Goal: Task Accomplishment & Management: Complete application form

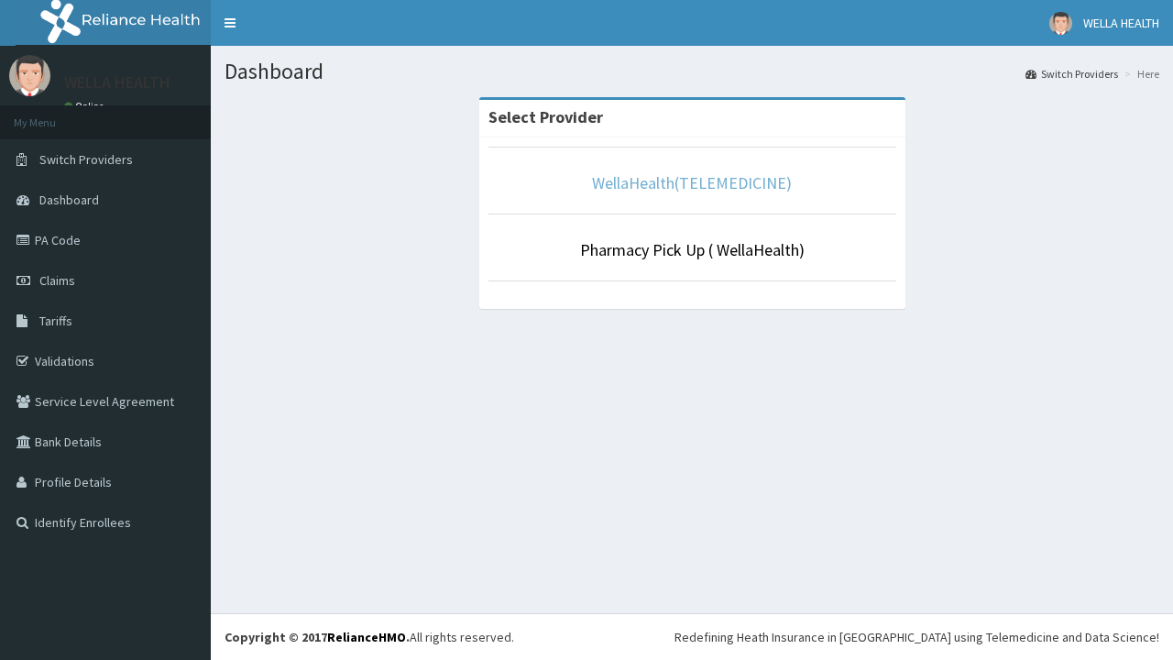
click at [691, 182] on link "WellaHealth(TELEMEDICINE)" at bounding box center [692, 182] width 200 height 21
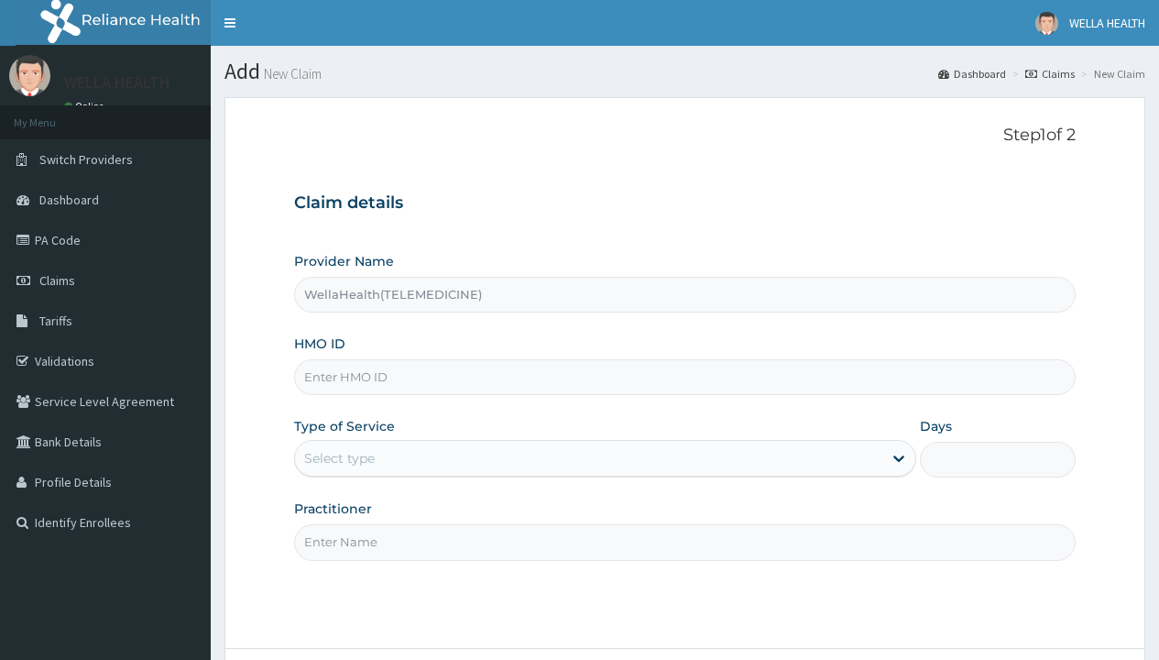
type input "WellaHealth(TELEMEDICINE)"
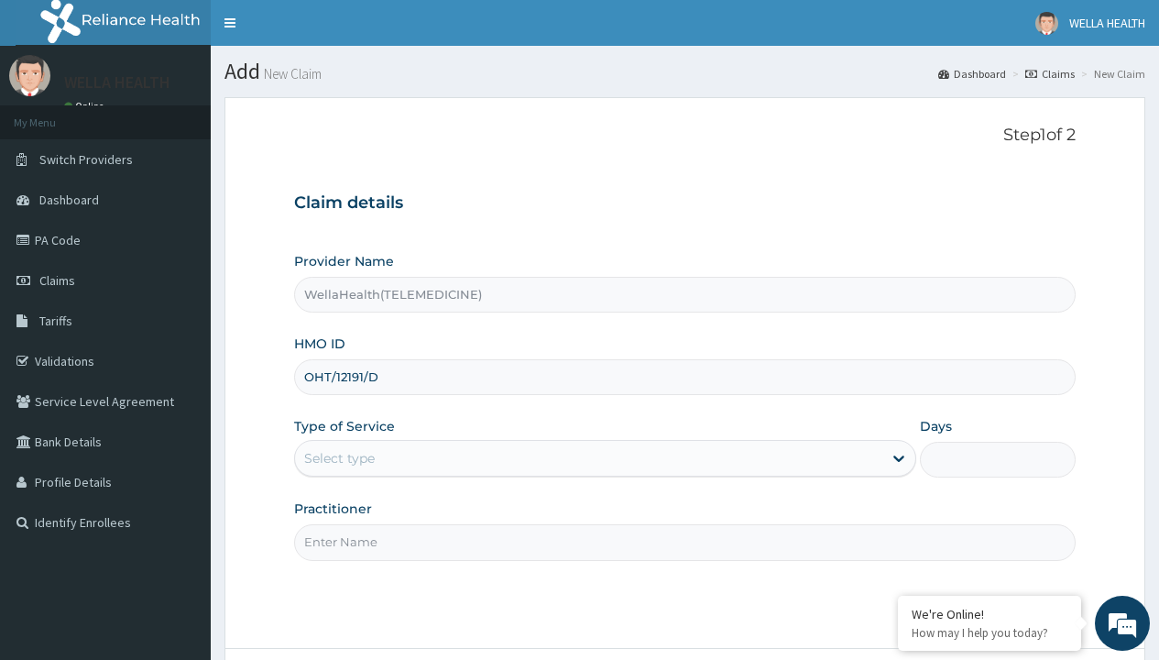
type input "OHT/12191/D"
type input "WellaHealth"
click at [339, 458] on div "Select type" at bounding box center [339, 458] width 71 height 18
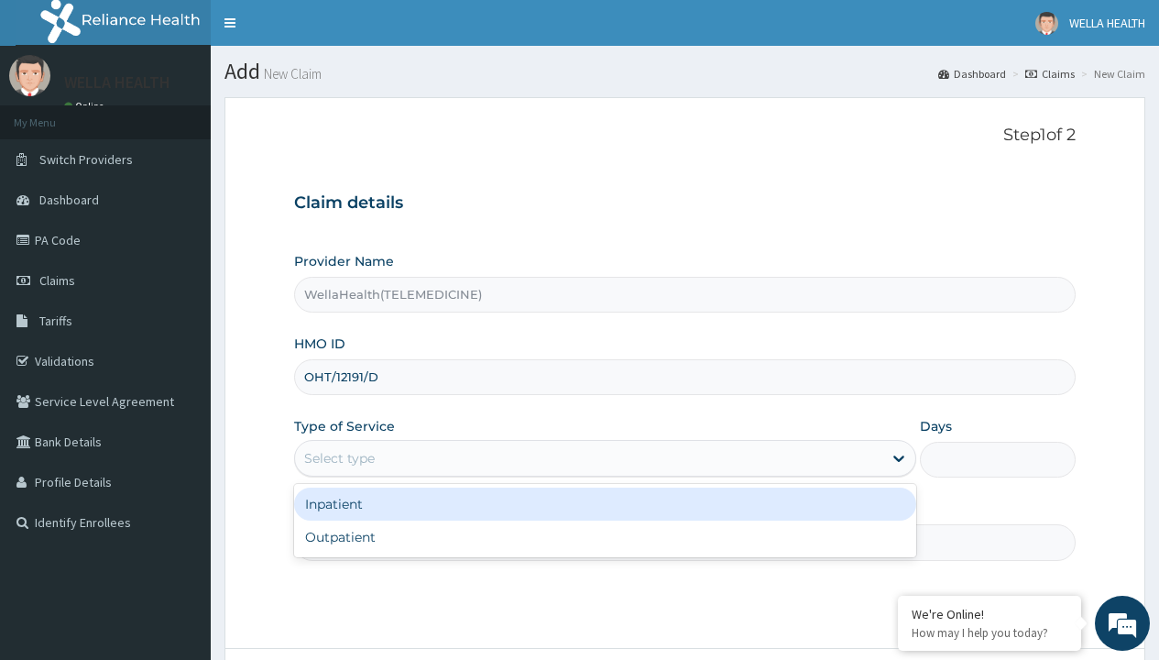
click at [605, 537] on div "Outpatient" at bounding box center [605, 537] width 622 height 33
type input "1"
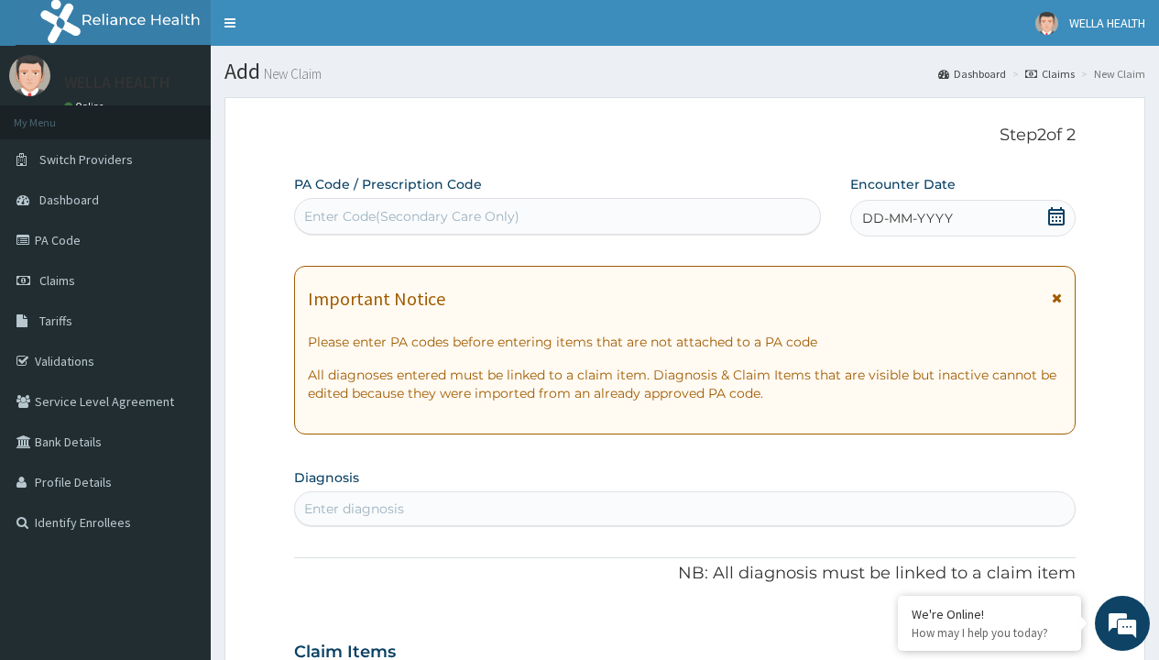
scroll to position [153, 0]
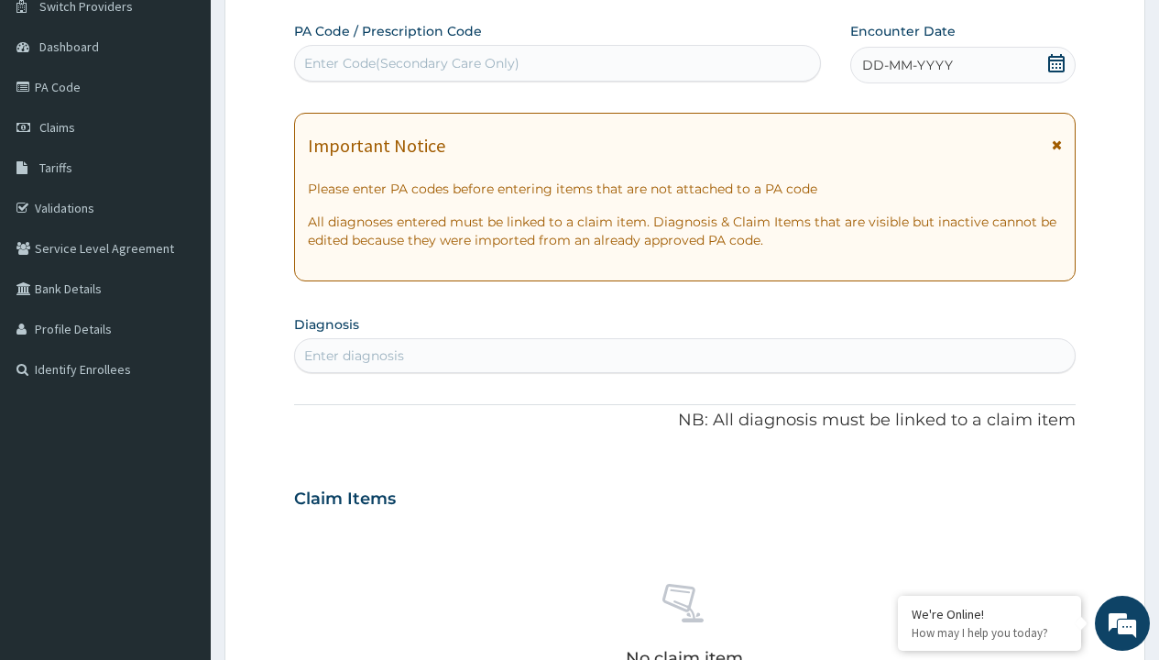
click at [906, 65] on span "DD-MM-YYYY" at bounding box center [907, 65] width 91 height 18
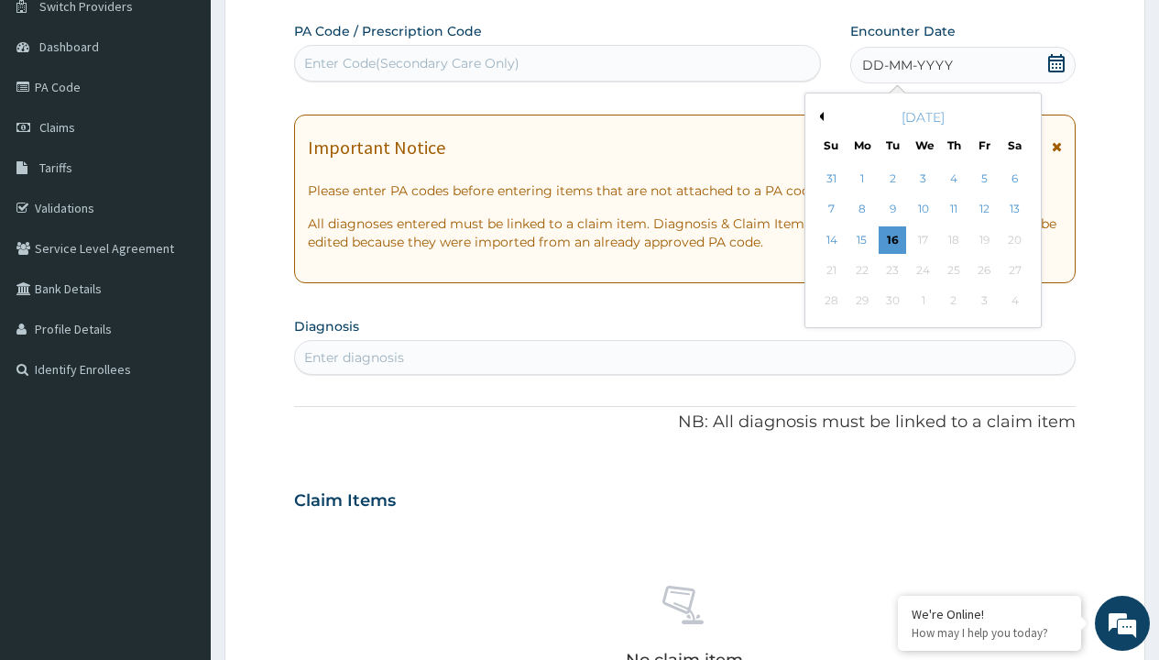
click at [818, 116] on button "Previous Month" at bounding box center [819, 116] width 9 height 9
click at [953, 239] on div "14" at bounding box center [953, 239] width 27 height 27
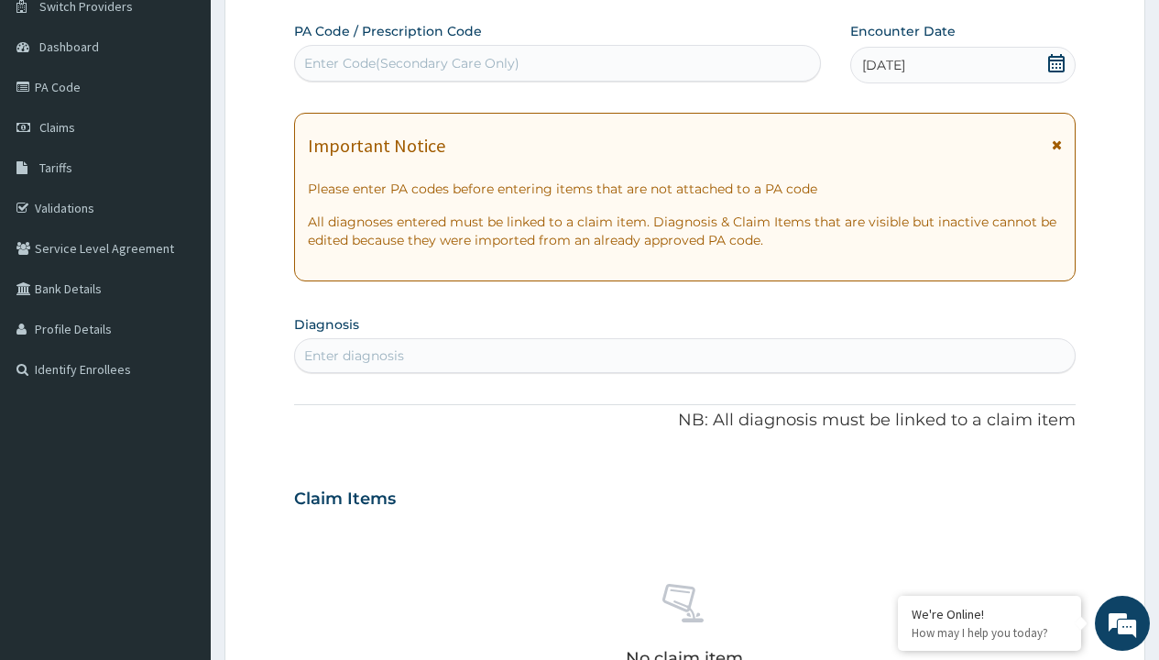
click at [411, 63] on div "Enter Code(Secondary Care Only)" at bounding box center [411, 63] width 215 height 18
type input "PR/9E7090B5"
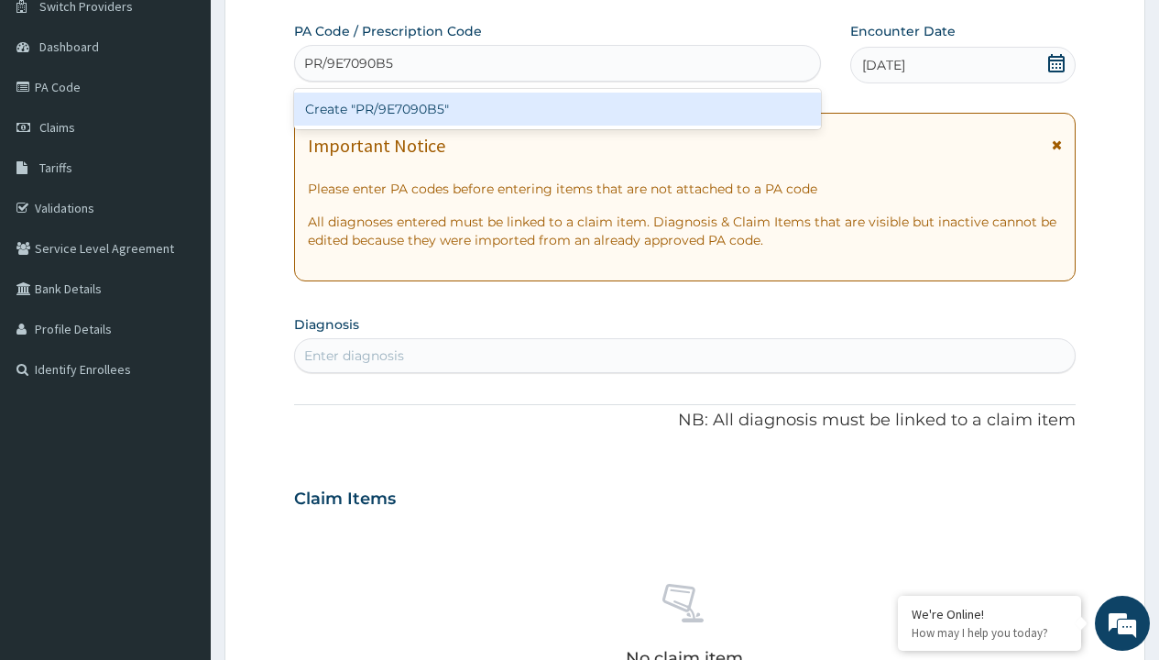
click at [557, 109] on div "Create "PR/9E7090B5"" at bounding box center [557, 109] width 526 height 33
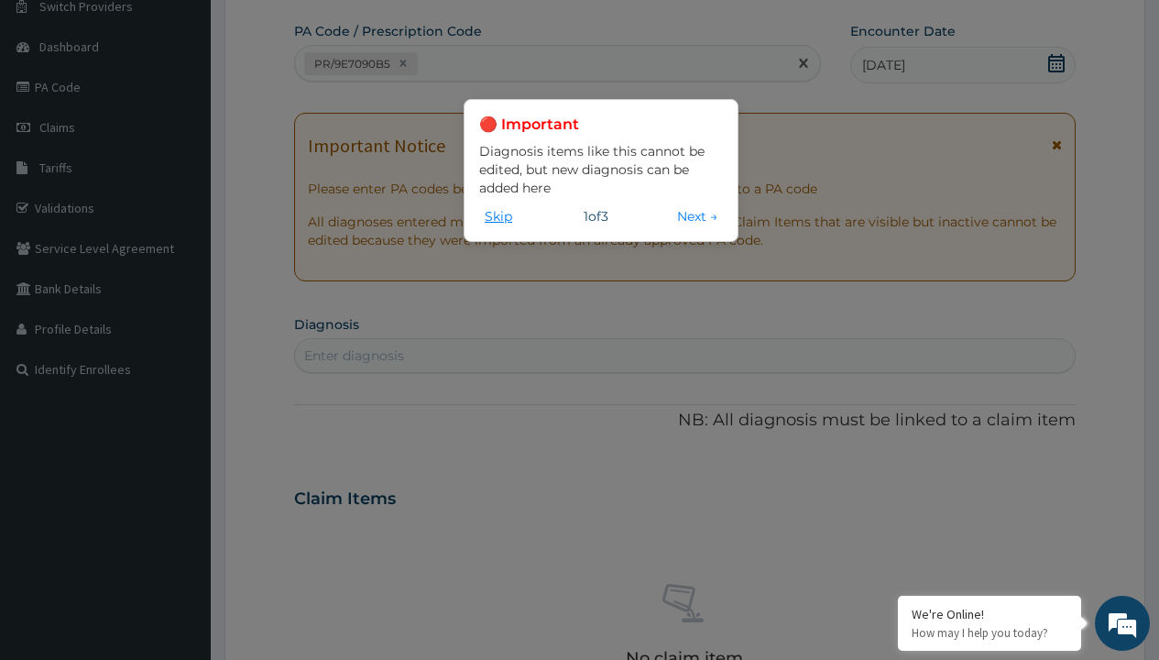
click at [499, 215] on button "Skip" at bounding box center [498, 216] width 38 height 20
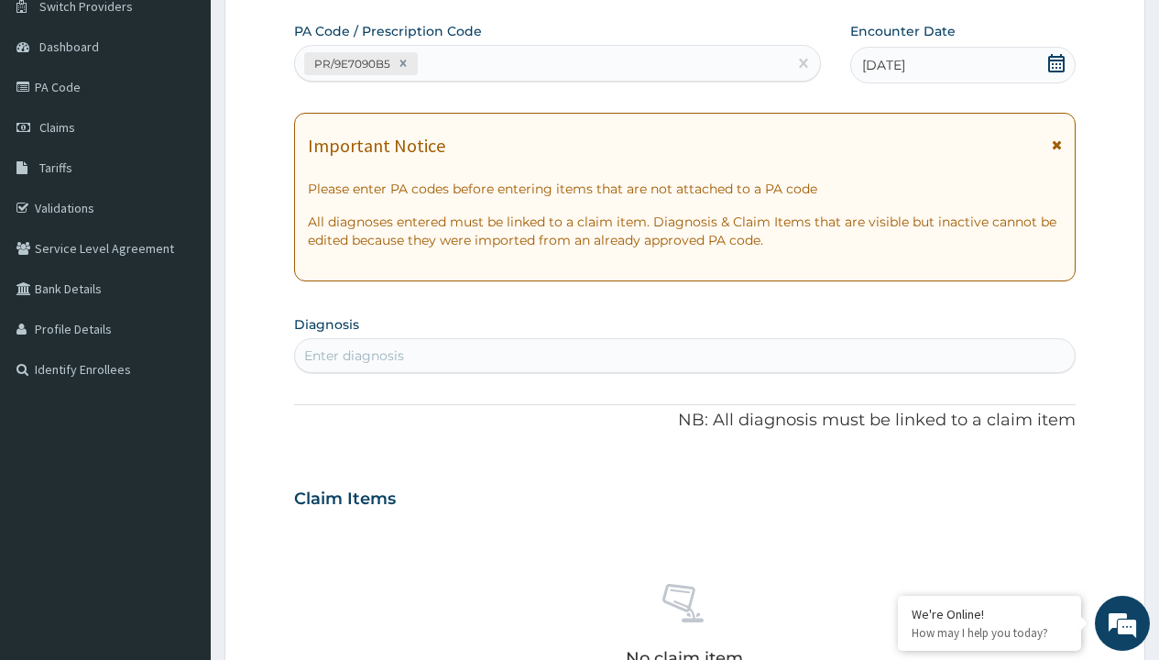
click at [354, 356] on div "Enter diagnosis" at bounding box center [354, 355] width 100 height 18
type input "prescription collected"
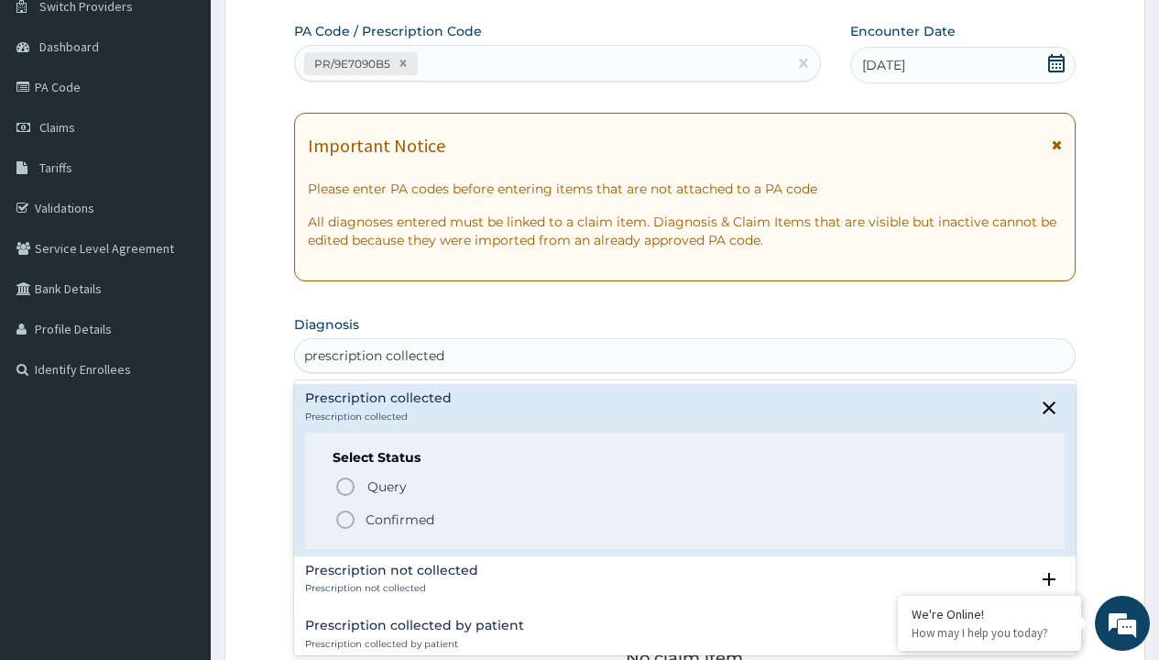
click at [400, 519] on p "Confirmed" at bounding box center [400, 520] width 69 height 18
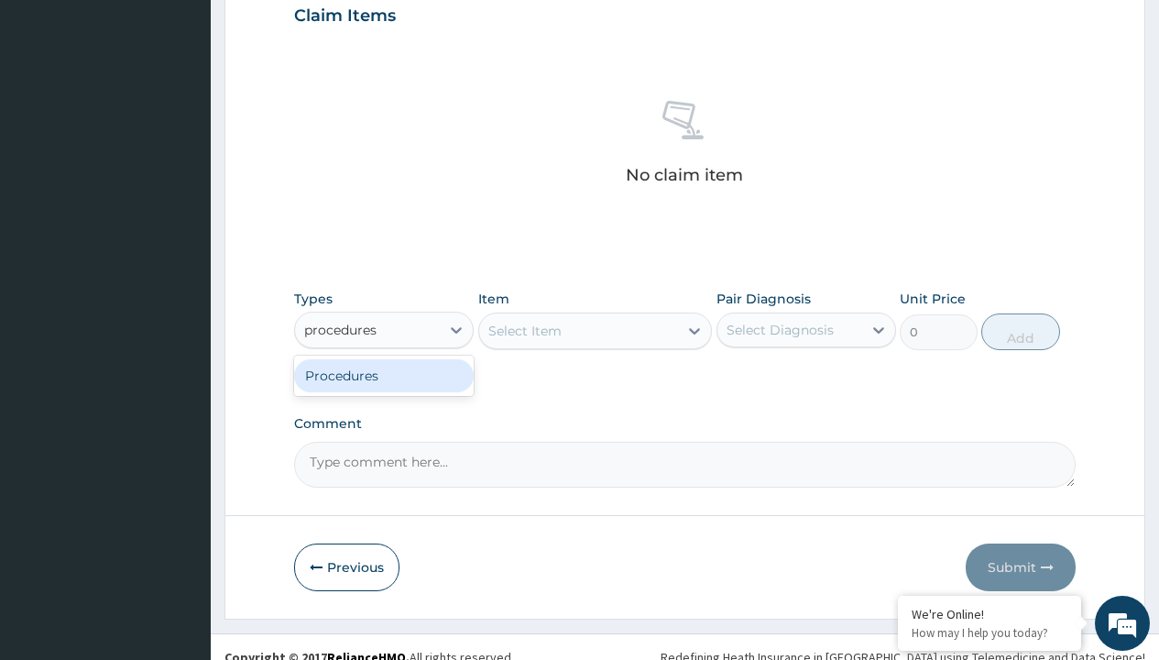
type input "procedures"
click at [384, 375] on div "Procedures" at bounding box center [384, 375] width 180 height 33
click at [524, 330] on div "Select Item" at bounding box center [525, 331] width 73 height 18
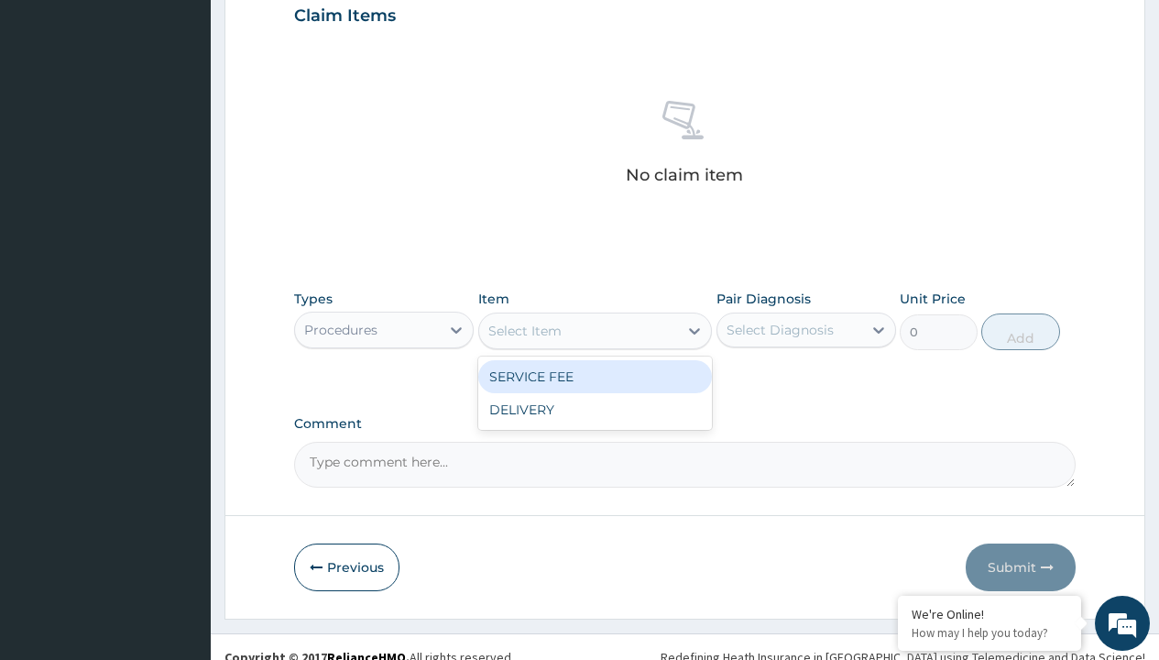
type input "service fee"
click at [595, 376] on div "SERVICE FEE" at bounding box center [595, 376] width 235 height 33
type input "100"
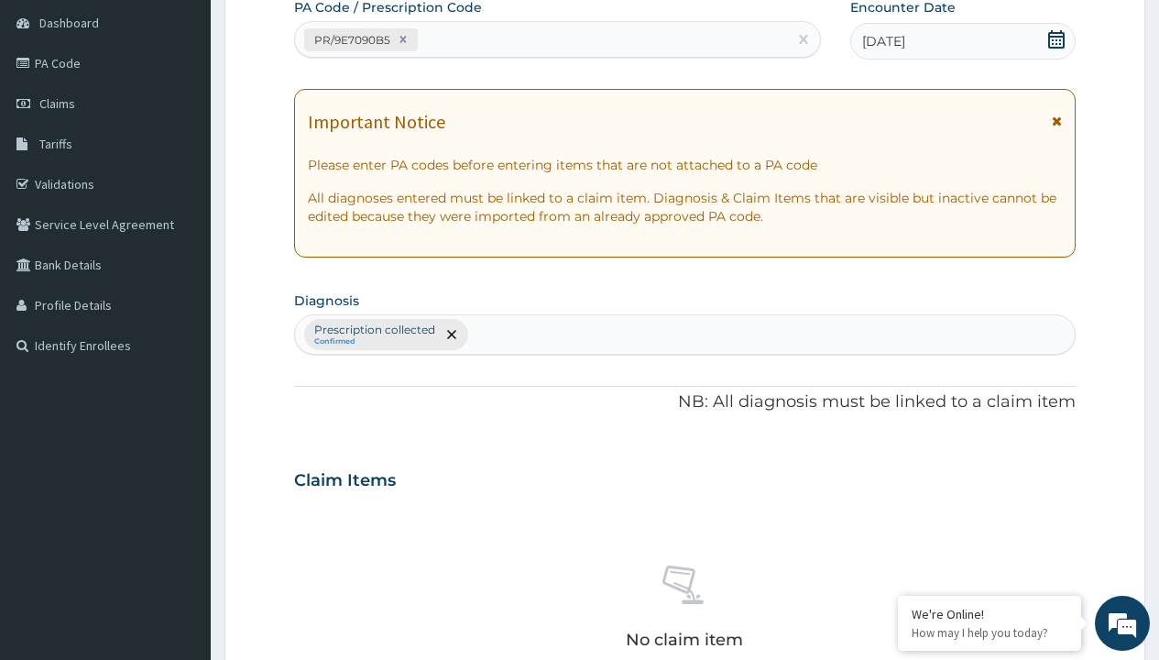
type input "prescription collected"
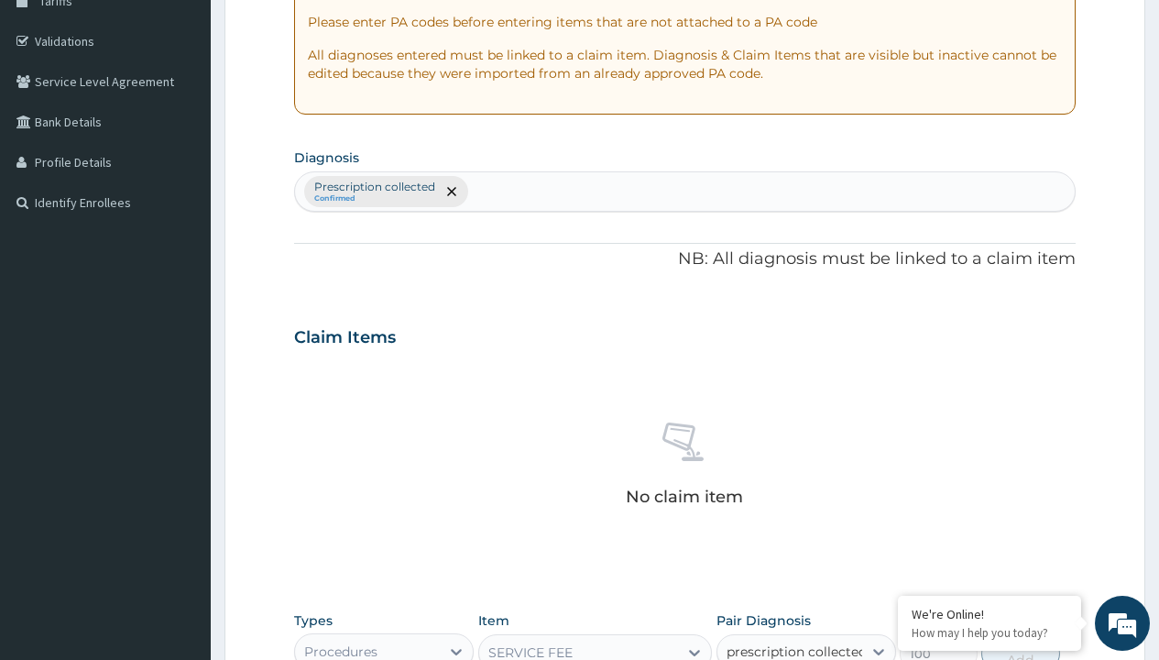
checkbox input "true"
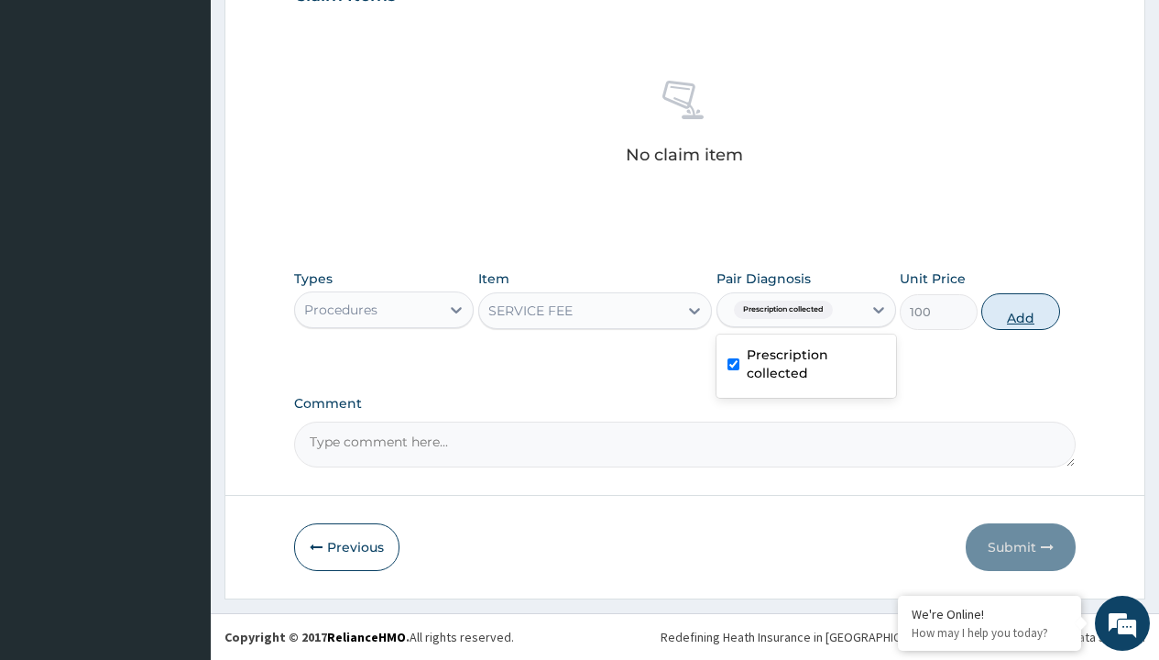
click at [1021, 311] on button "Add" at bounding box center [1021, 311] width 78 height 37
type input "0"
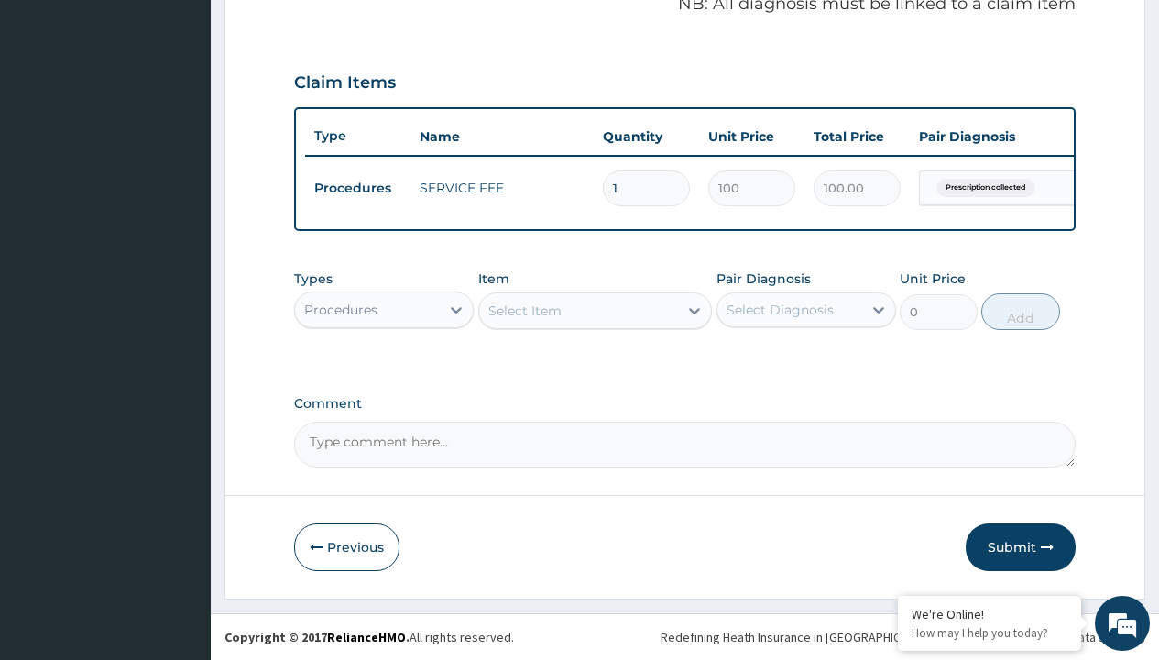
click at [341, 309] on div "Procedures" at bounding box center [340, 310] width 73 height 18
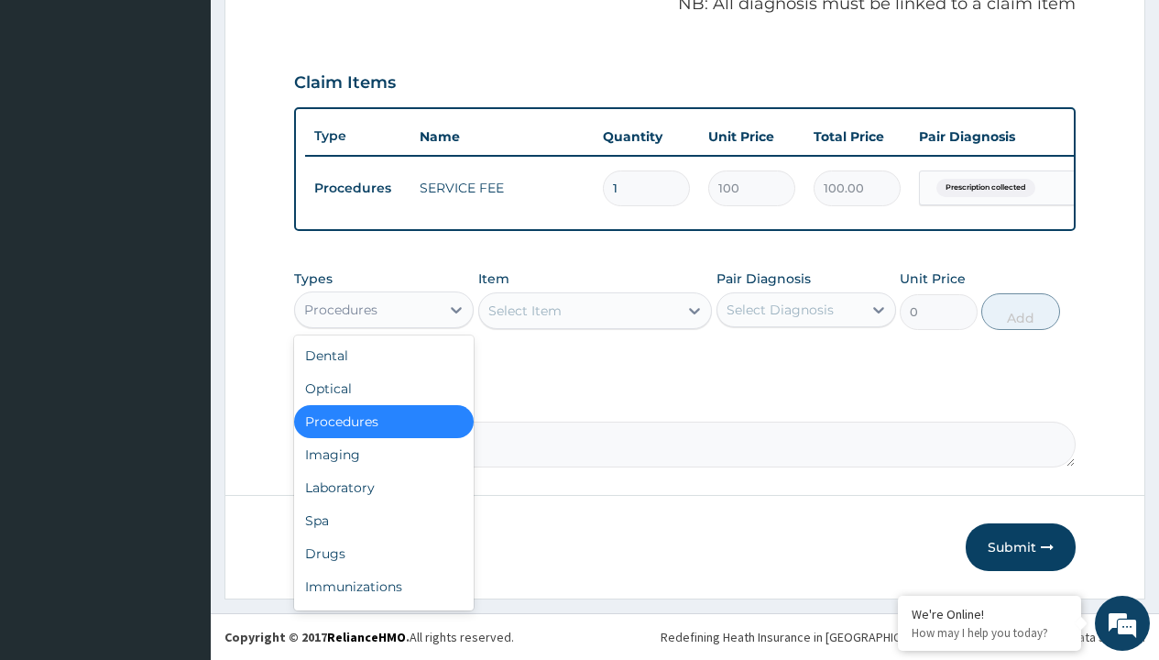
type input "drugs"
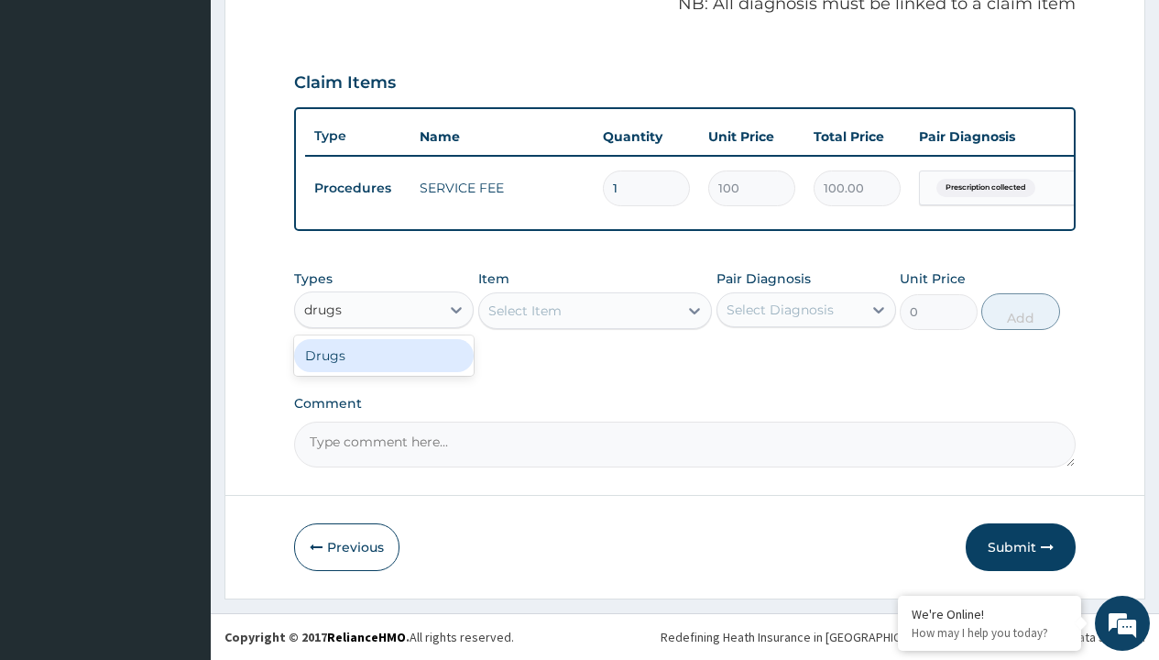
click at [384, 355] on div "Drugs" at bounding box center [384, 355] width 180 height 33
click at [524, 310] on div "Select Item" at bounding box center [595, 310] width 235 height 37
type input "[MEDICAL_DATA] + [MEDICAL_DATA] 20/120 lumartem x24"
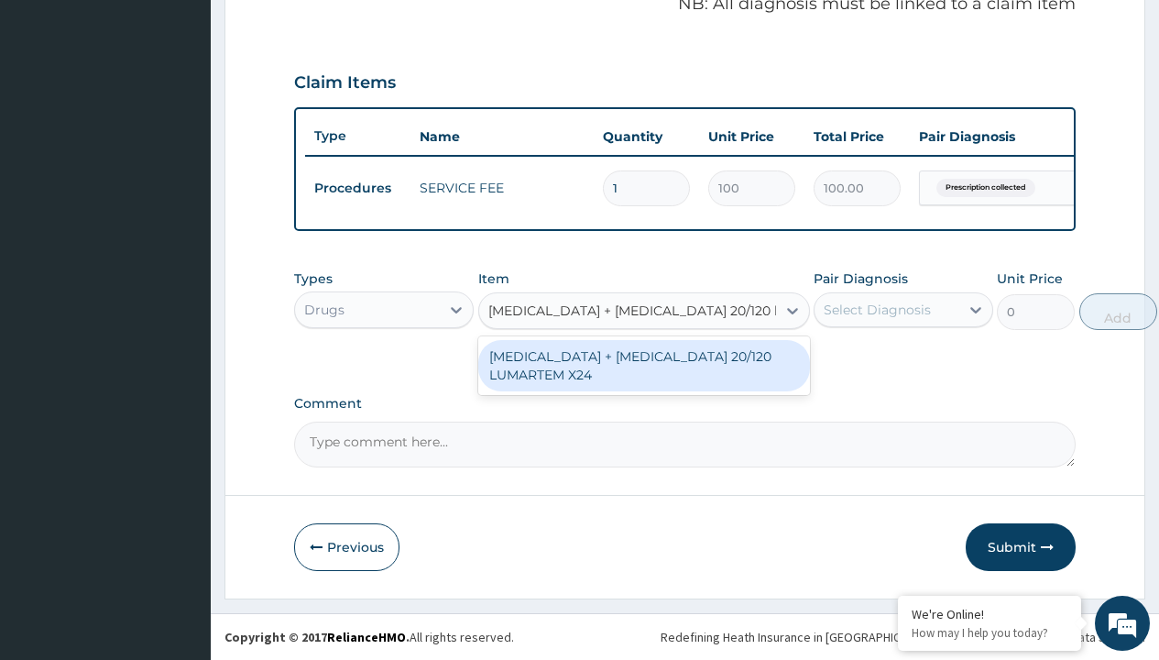
click at [643, 365] on div "[MEDICAL_DATA] + [MEDICAL_DATA] 20/120 LUMARTEM X24" at bounding box center [644, 365] width 332 height 51
type input "121.9000015258789"
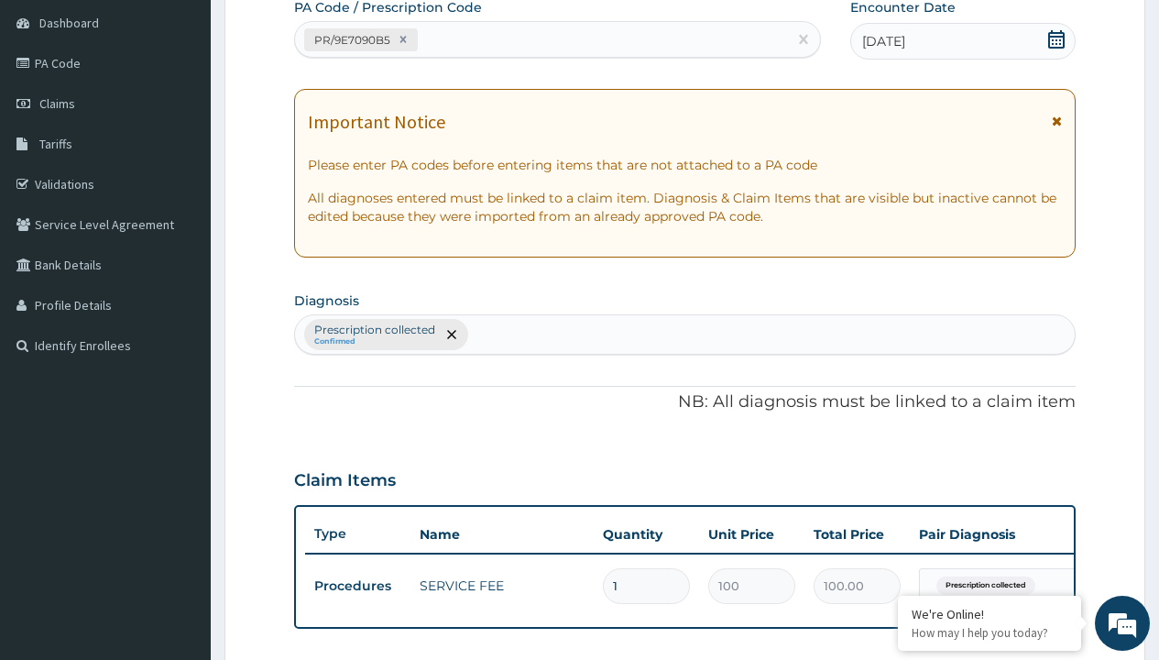
type input "prescription collected"
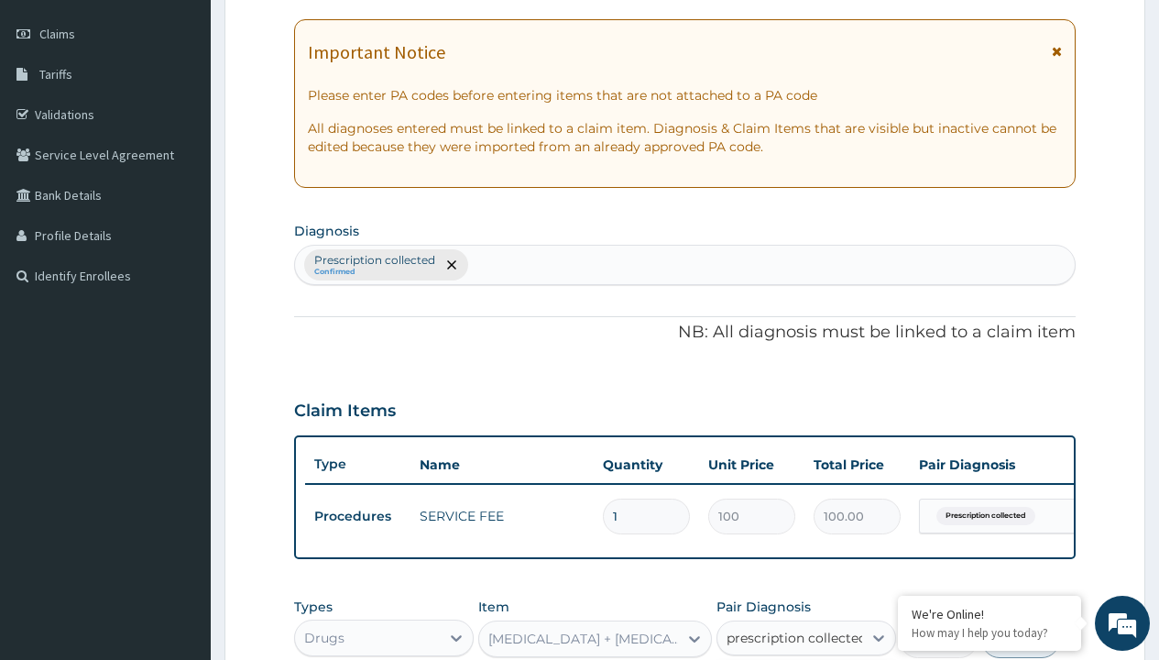
checkbox input "true"
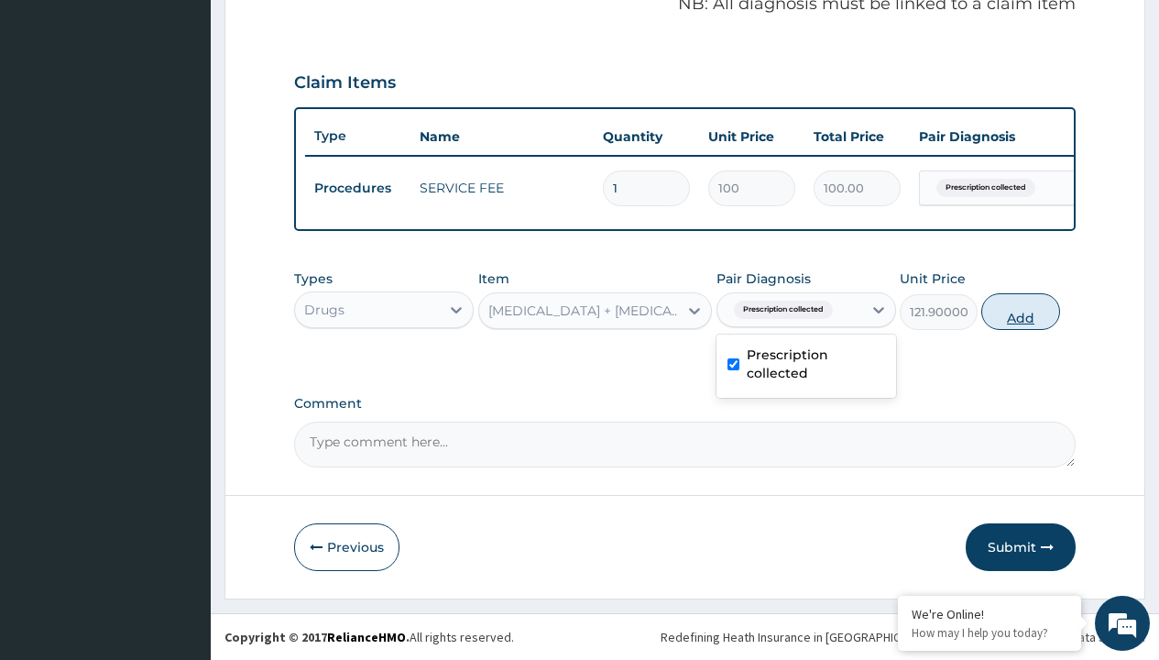
click at [1021, 311] on button "Add" at bounding box center [1021, 311] width 78 height 37
type input "0"
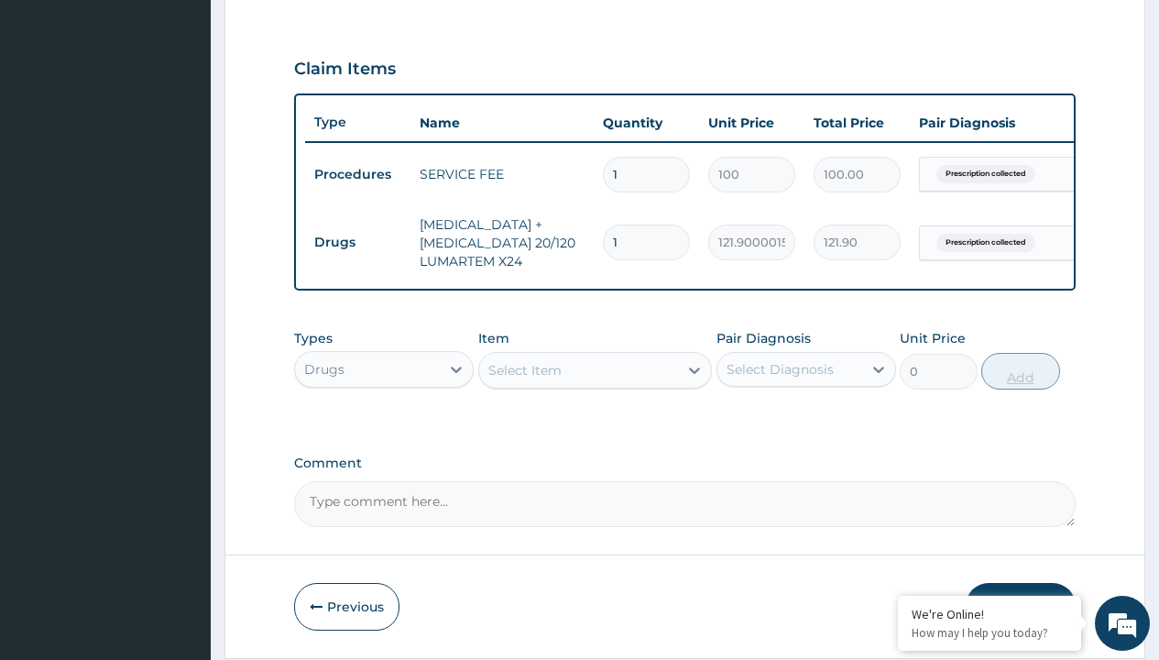
type input "24"
type input "2925.60"
type input "24"
click at [357, 242] on td "Drugs" at bounding box center [357, 242] width 105 height 34
type input "drugs"
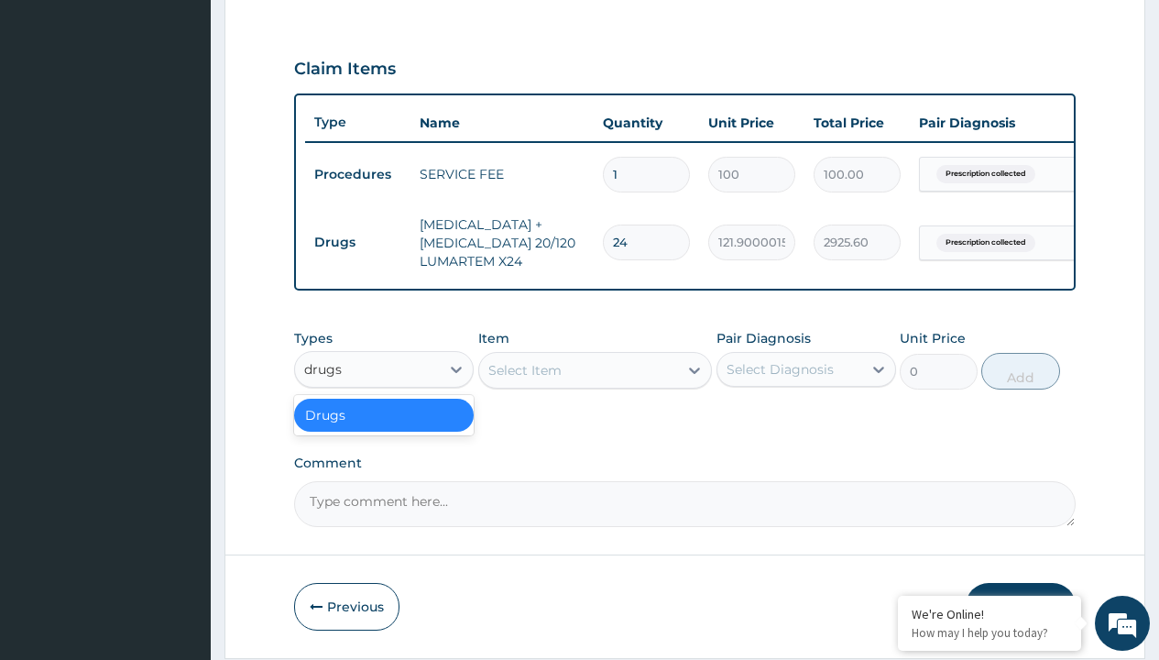
scroll to position [0, 0]
click at [384, 428] on div "Drugs" at bounding box center [384, 415] width 180 height 33
click at [524, 379] on div "Select Item" at bounding box center [525, 370] width 73 height 18
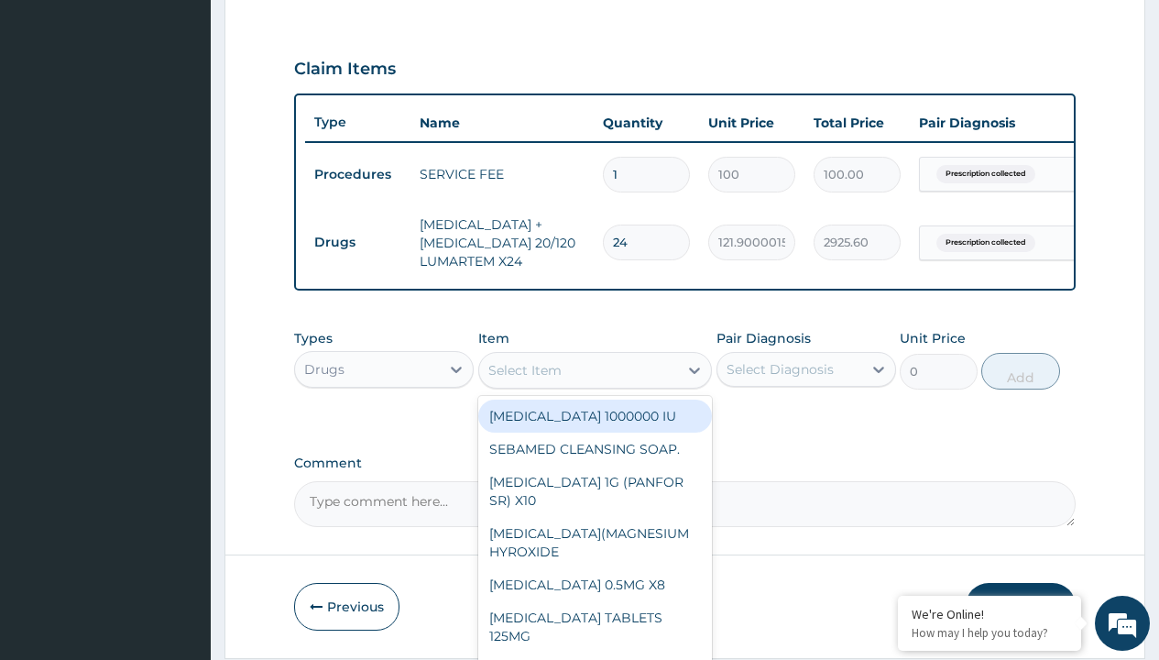
type input "[MEDICAL_DATA] 228.5"
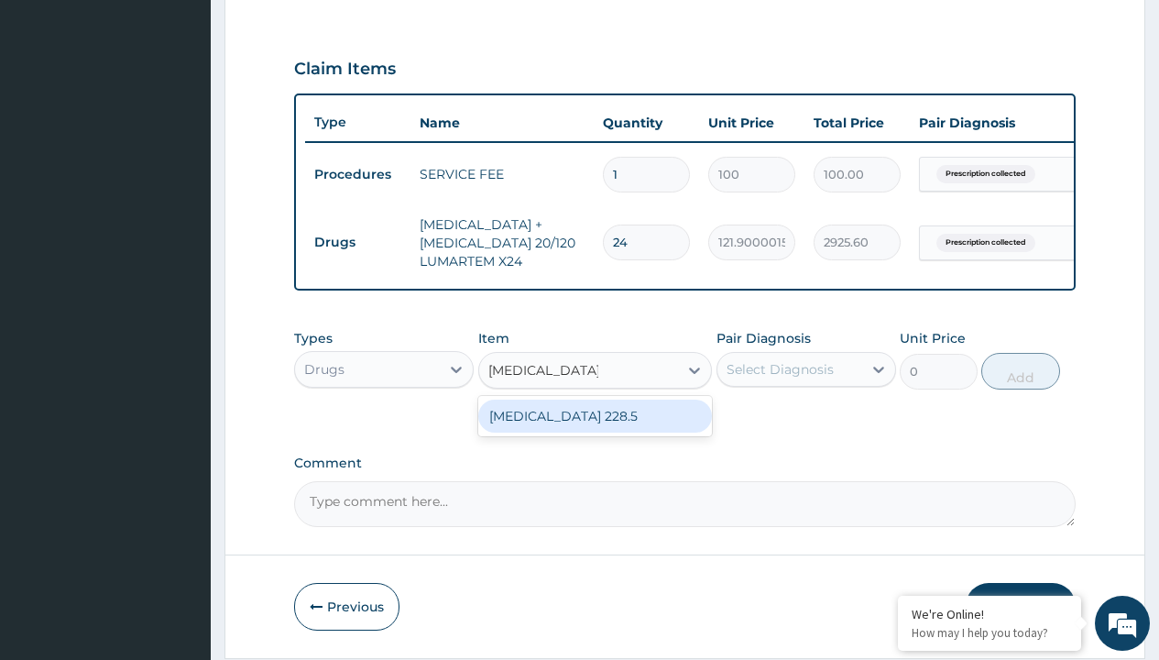
click at [595, 429] on div "[MEDICAL_DATA] 228.5" at bounding box center [595, 416] width 235 height 33
type input "9263"
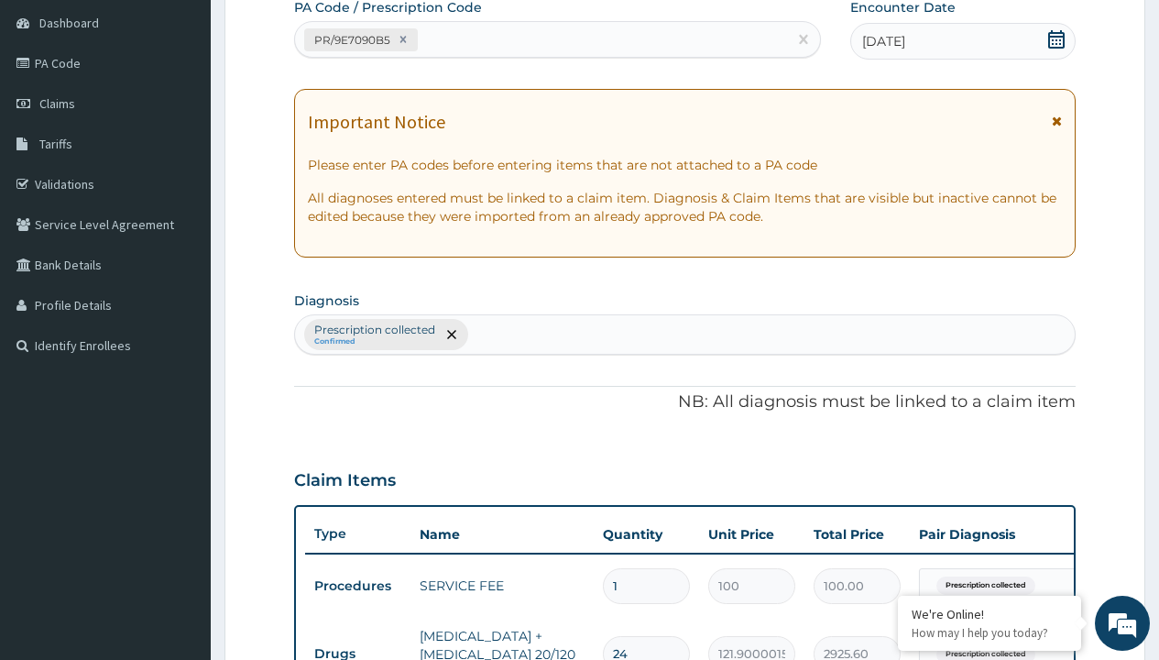
type input "prescription collected"
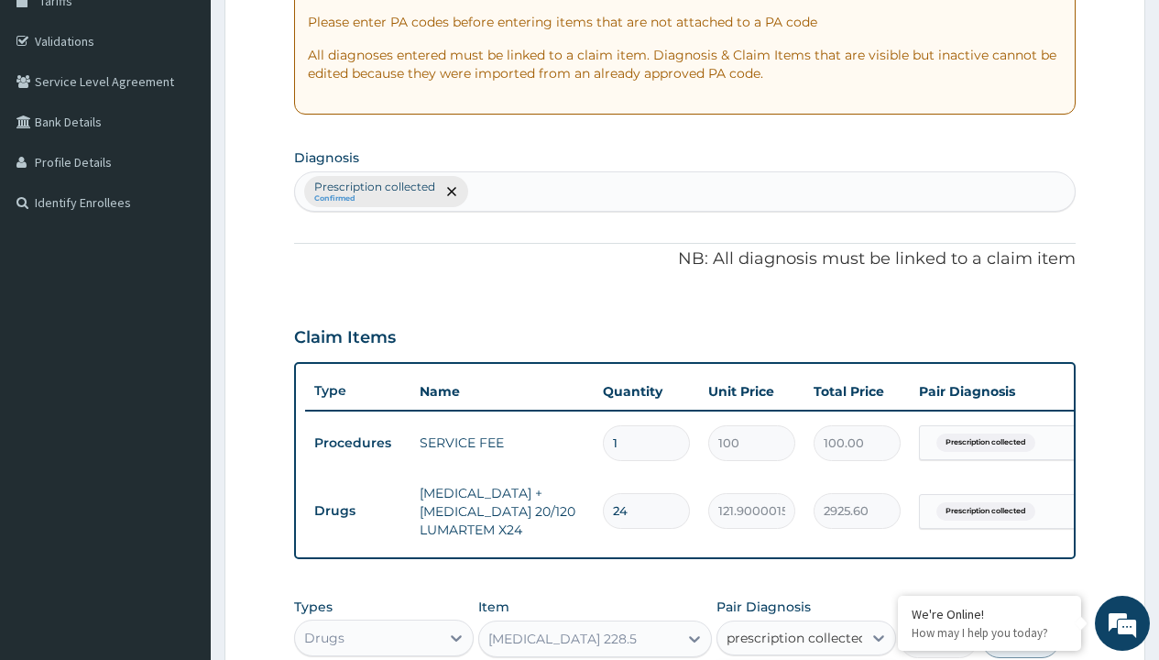
checkbox input "true"
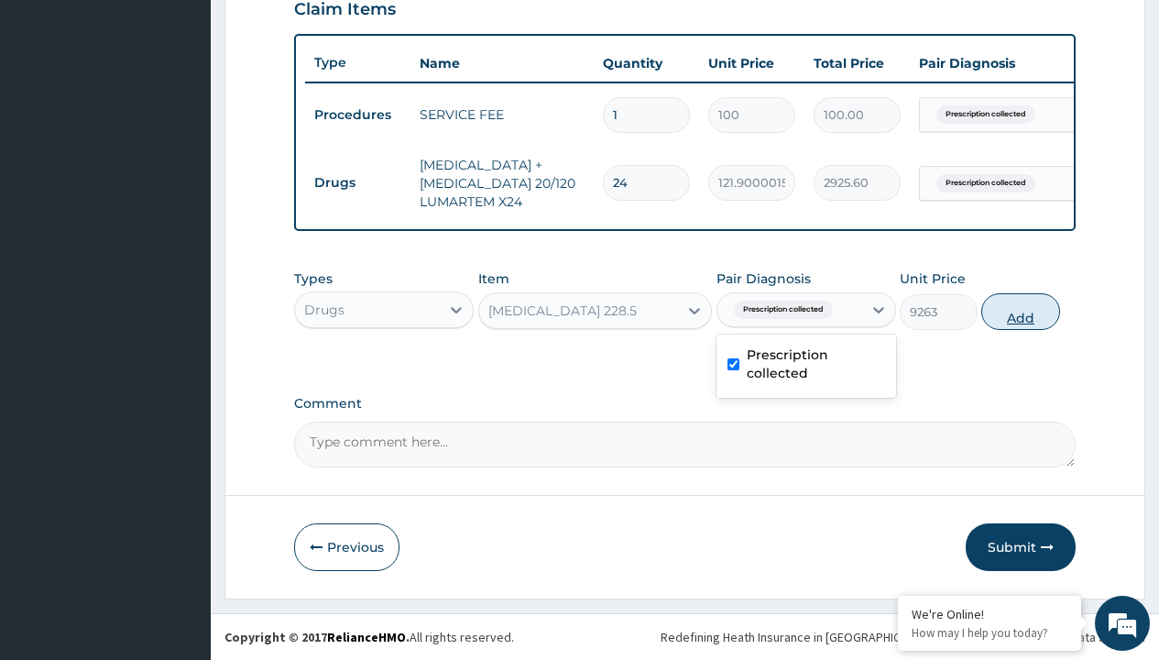
click at [1021, 311] on button "Add" at bounding box center [1021, 311] width 78 height 37
type input "0"
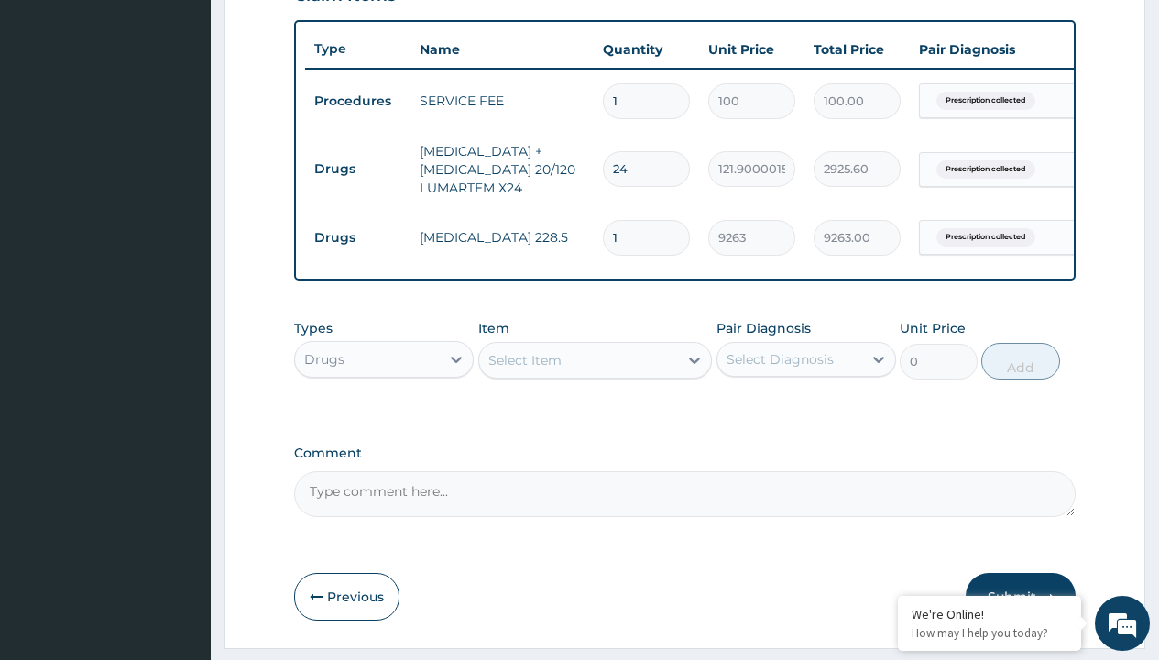
click at [357, 169] on td "Drugs" at bounding box center [357, 169] width 105 height 34
type input "drugs"
click at [384, 418] on div "Drugs" at bounding box center [384, 405] width 180 height 33
click at [524, 369] on div "Select Item" at bounding box center [525, 360] width 73 height 18
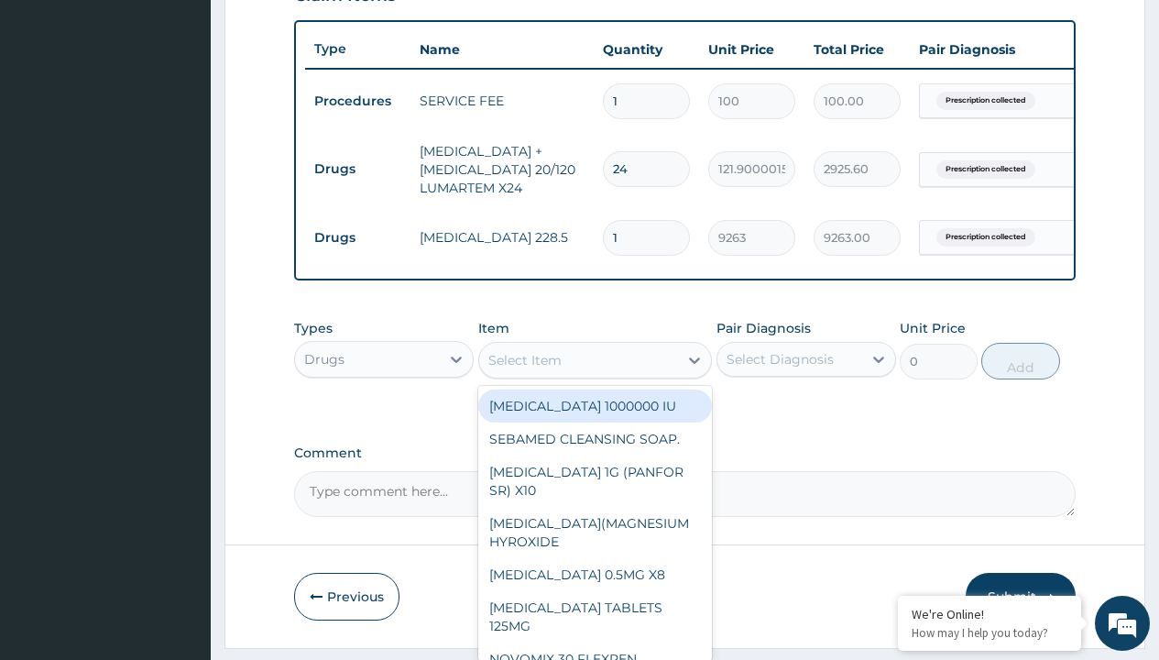
type input "[MEDICAL_DATA] syrup emzor/[PERSON_NAME]"
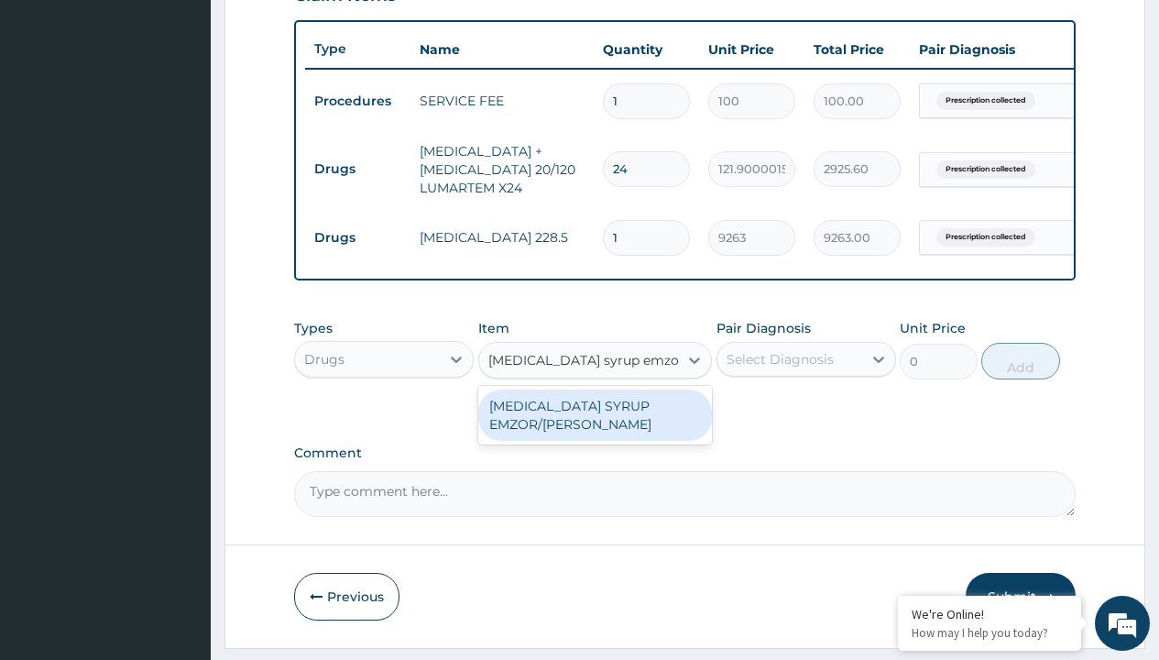
click at [595, 428] on div "[MEDICAL_DATA] SYRUP EMZOR/[PERSON_NAME]" at bounding box center [595, 415] width 235 height 51
type input "1214.099975585938"
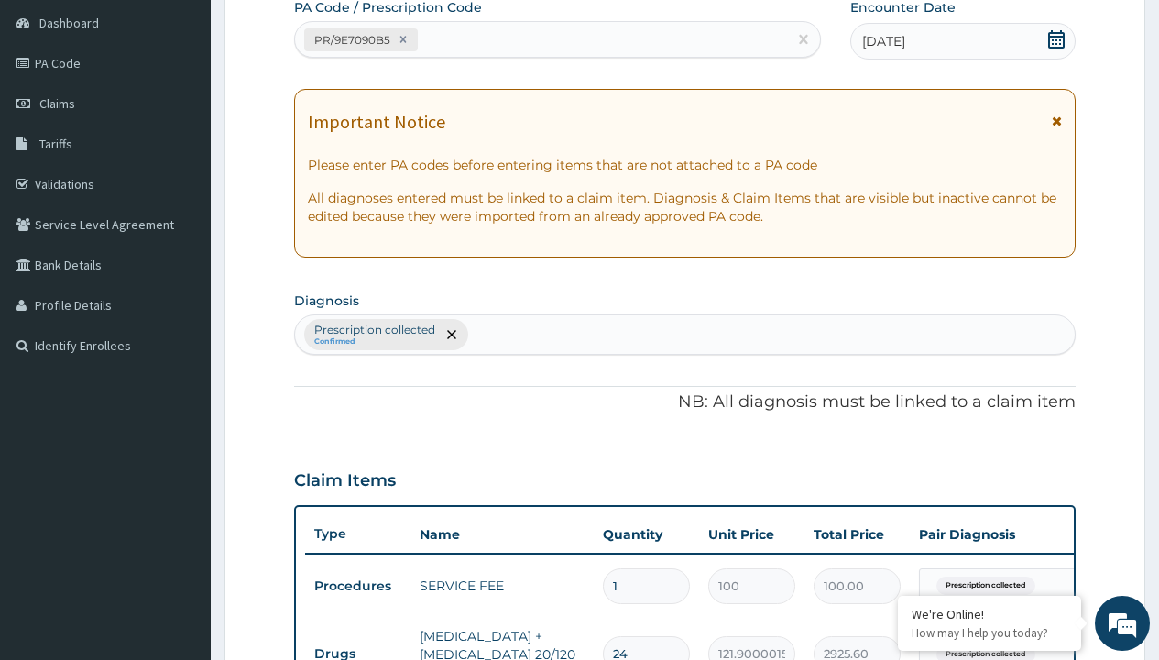
type input "prescription collected"
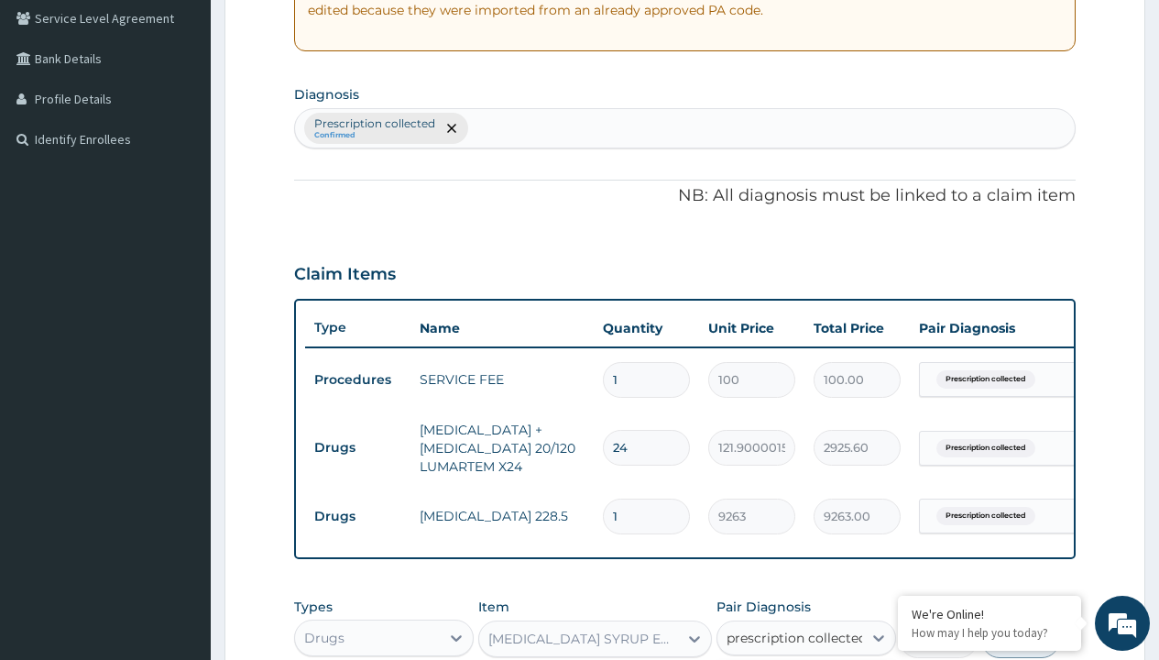
checkbox input "true"
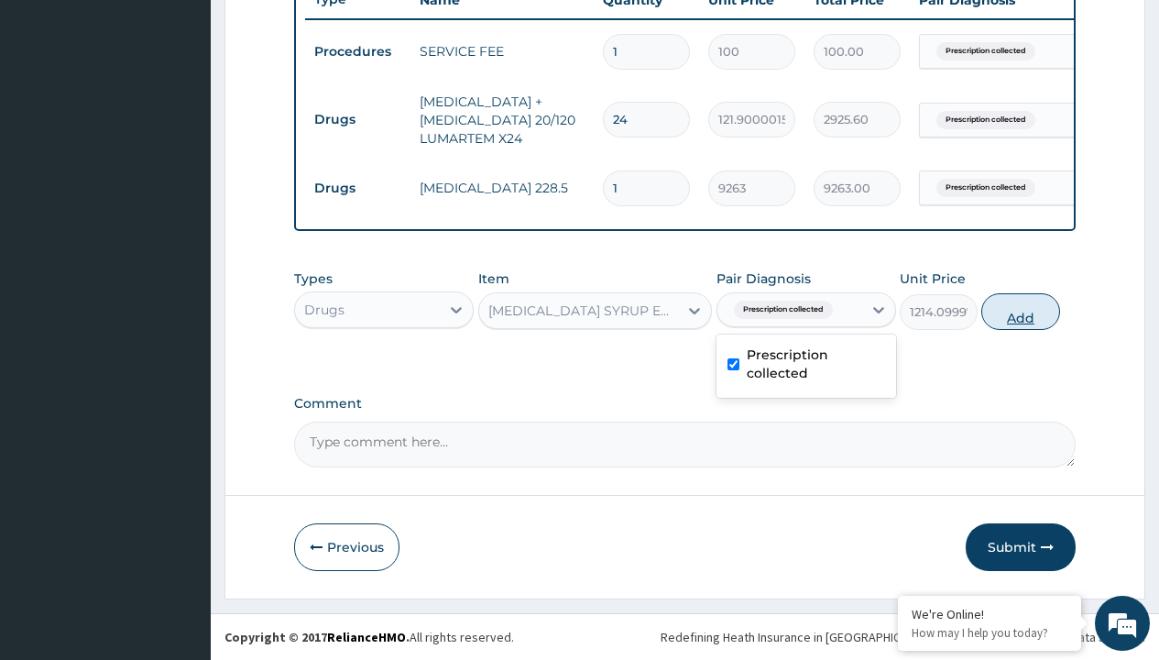
click at [1021, 311] on button "Add" at bounding box center [1021, 311] width 78 height 37
type input "0"
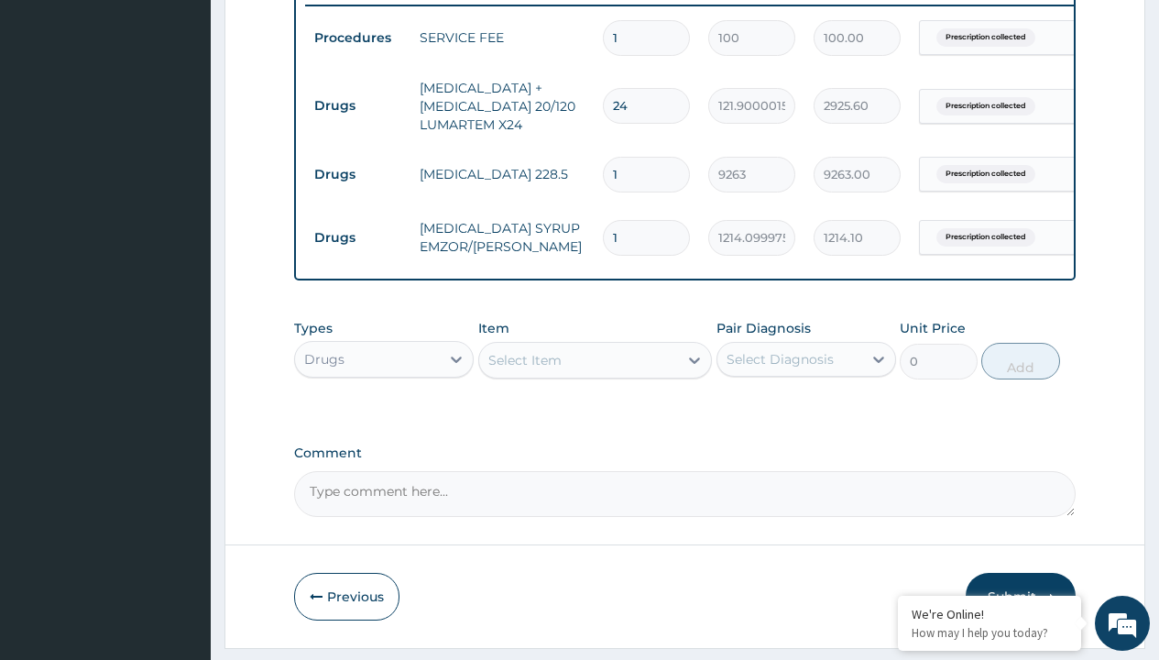
click at [357, 105] on td "Drugs" at bounding box center [357, 106] width 105 height 34
type input "drugs"
click at [384, 418] on div "Drugs" at bounding box center [384, 405] width 180 height 33
click at [524, 369] on div "Select Item" at bounding box center [525, 360] width 73 height 18
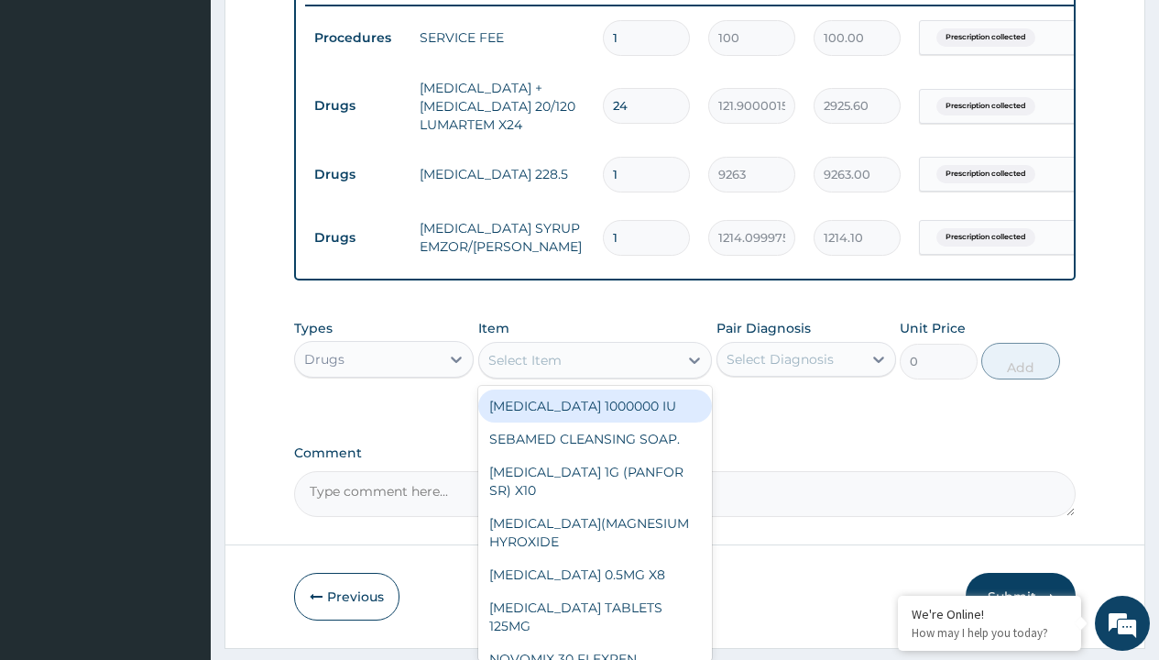
type input "ors/sachet"
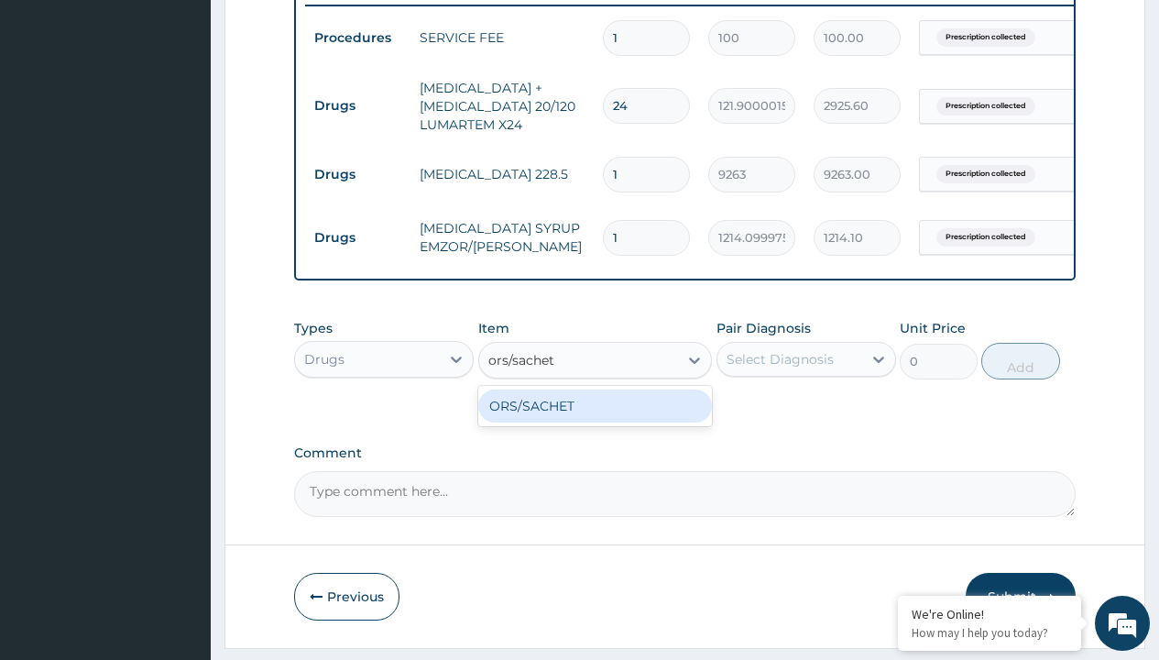
click at [595, 419] on div "ORS/SACHET" at bounding box center [595, 406] width 235 height 33
type input "600"
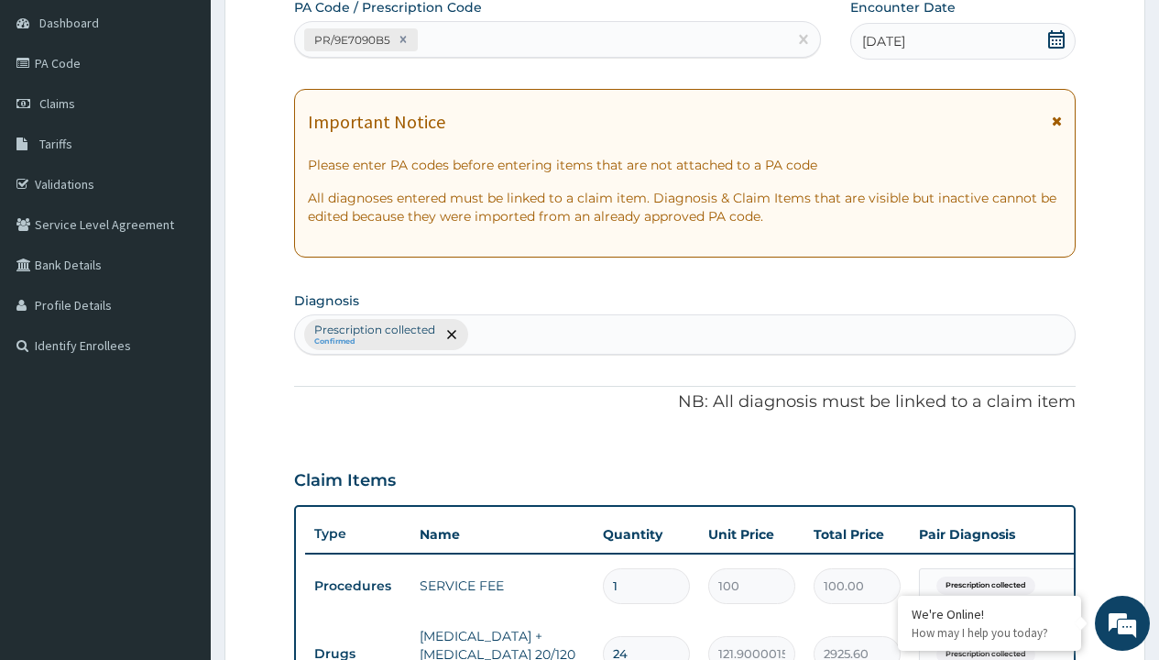
type input "prescription collected"
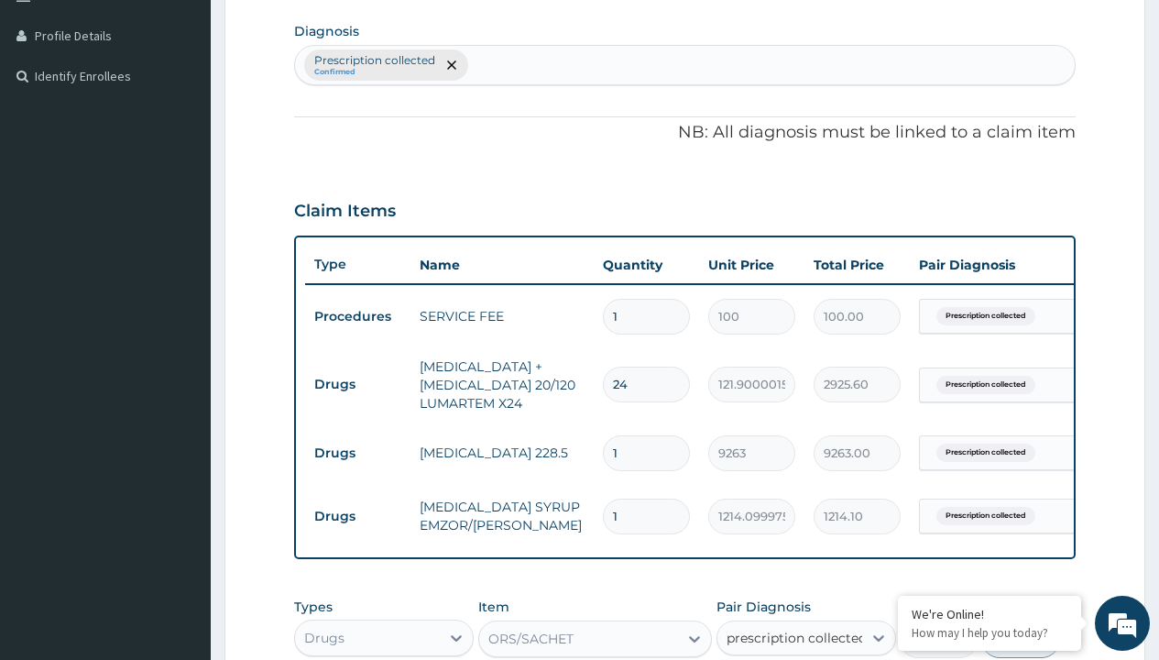
checkbox input "true"
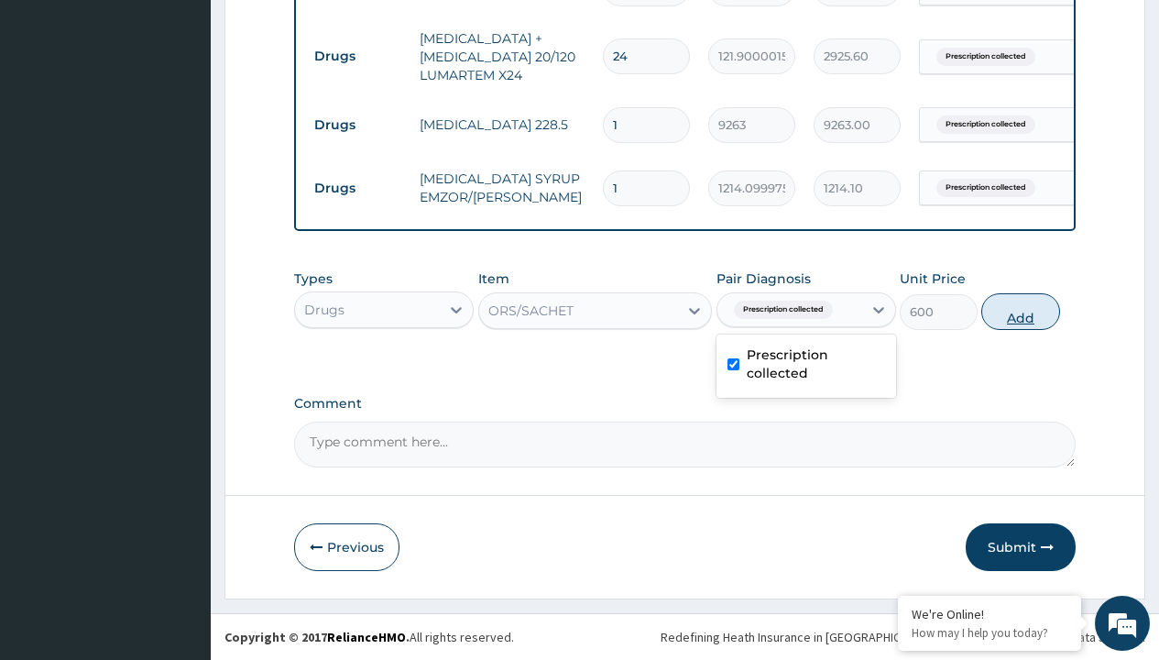
click at [1021, 311] on button "Add" at bounding box center [1021, 311] width 78 height 37
type input "0"
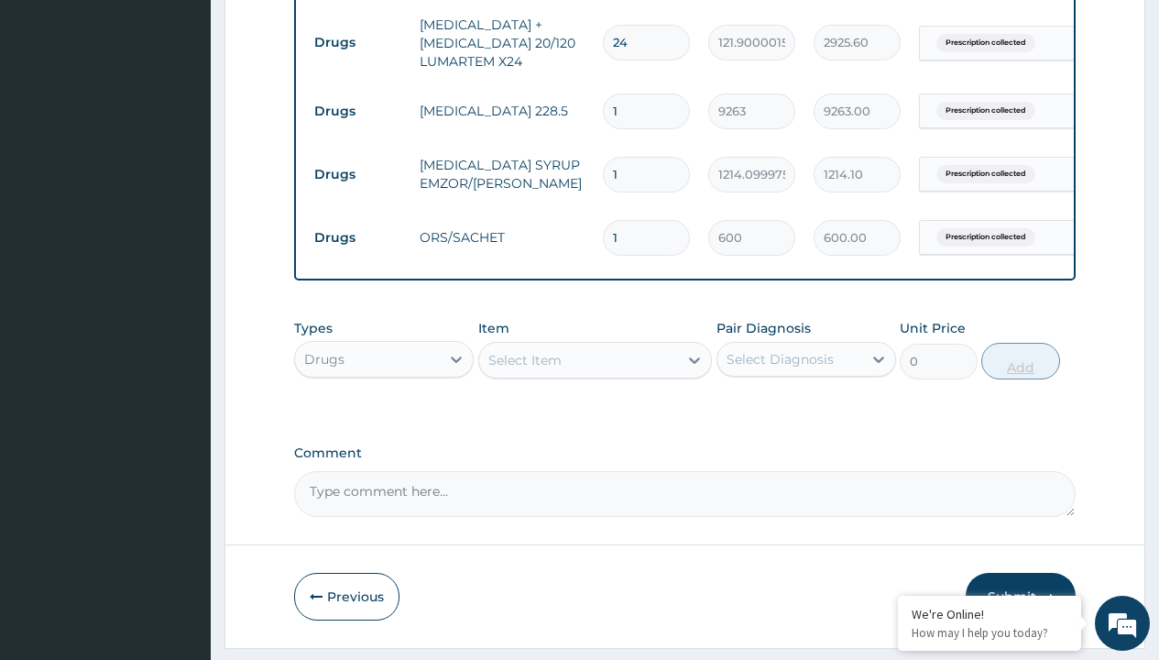
type input "3"
type input "1800.00"
type input "3"
click at [357, 42] on td "Drugs" at bounding box center [357, 43] width 105 height 34
type input "drugs"
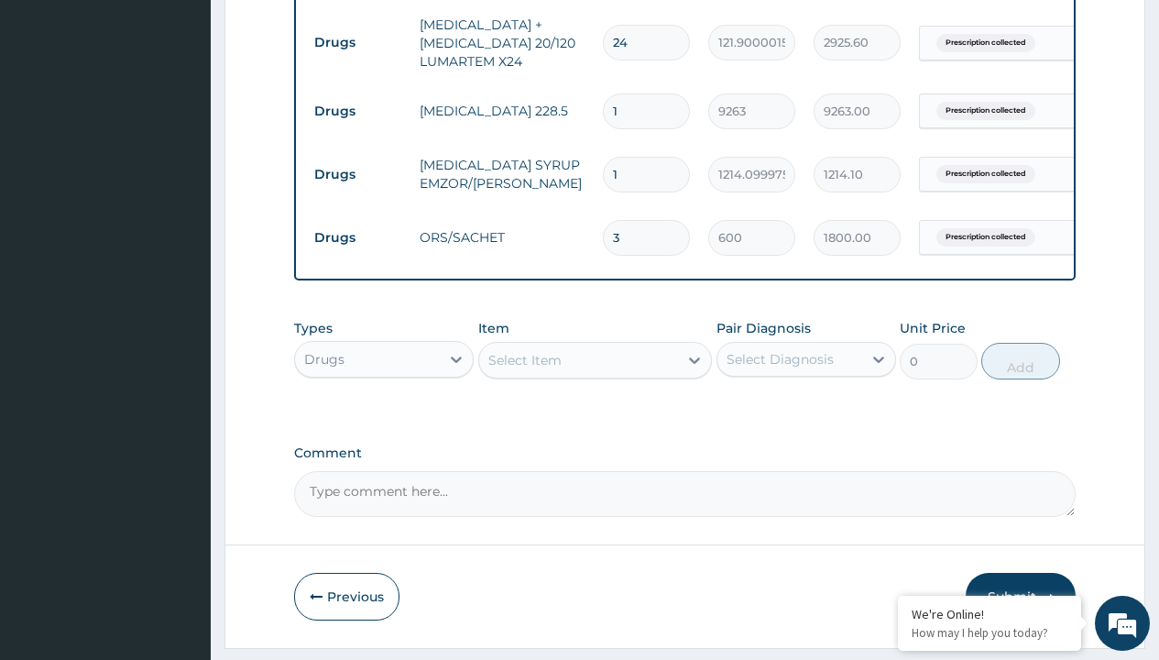
scroll to position [0, 0]
click at [384, 418] on div "Drugs" at bounding box center [384, 405] width 180 height 33
click at [524, 369] on div "Select Item" at bounding box center [525, 360] width 73 height 18
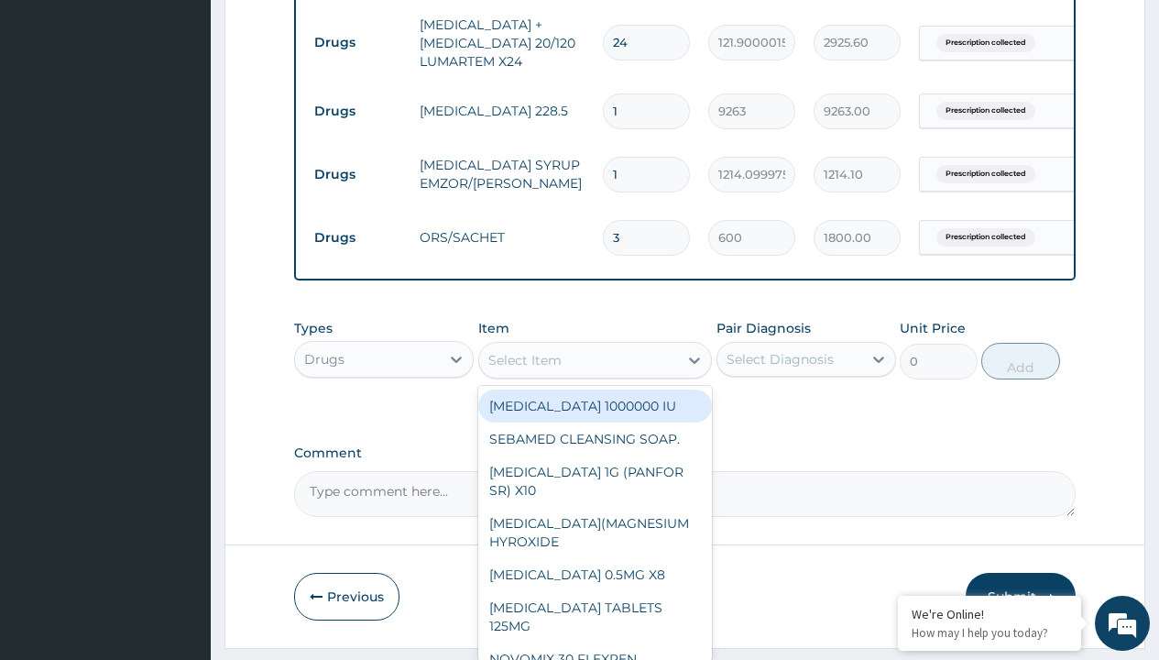
type input "zinc 20mg by 10"
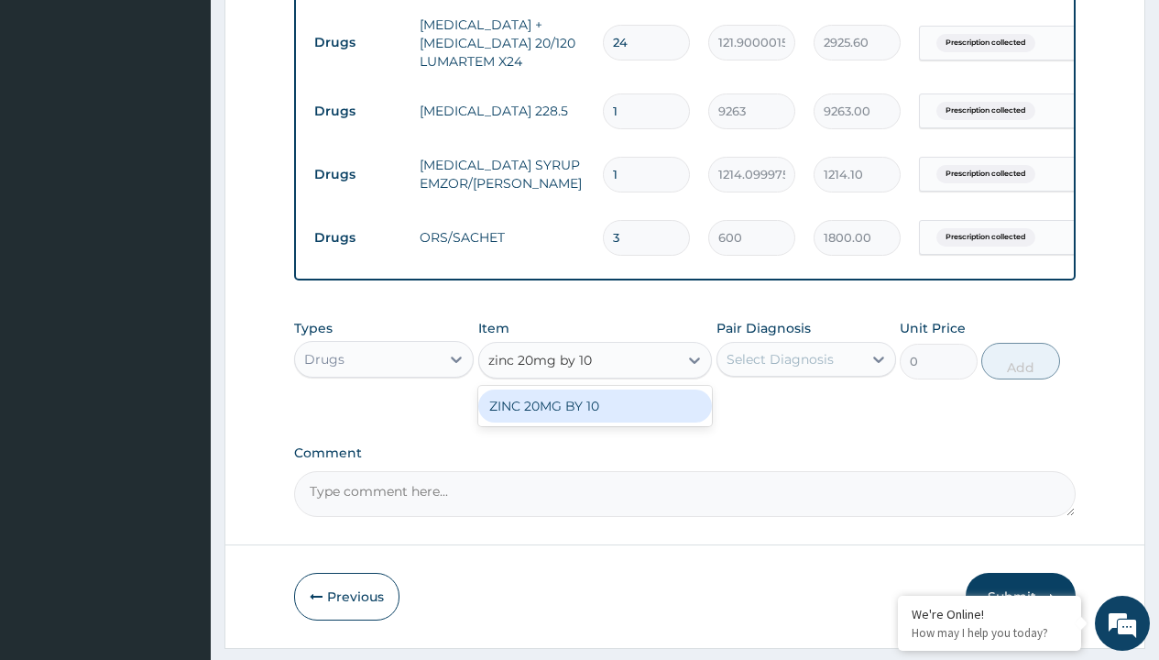
click at [595, 419] on div "ZINC 20MG BY 10" at bounding box center [595, 406] width 235 height 33
type input "15"
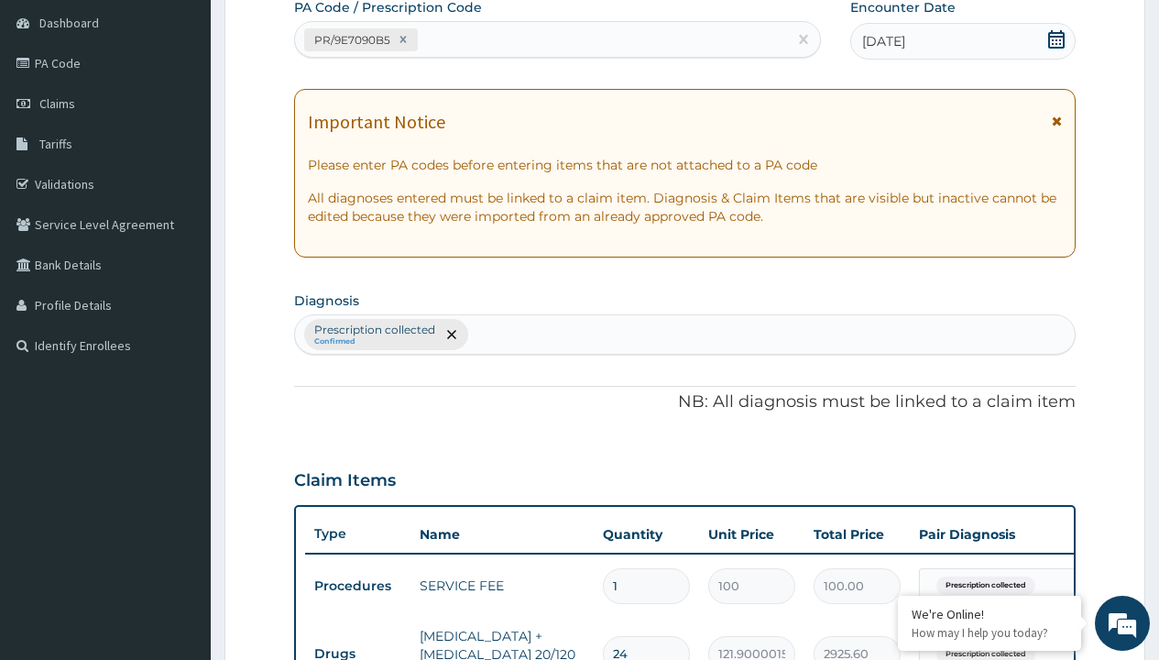
type input "prescription collected"
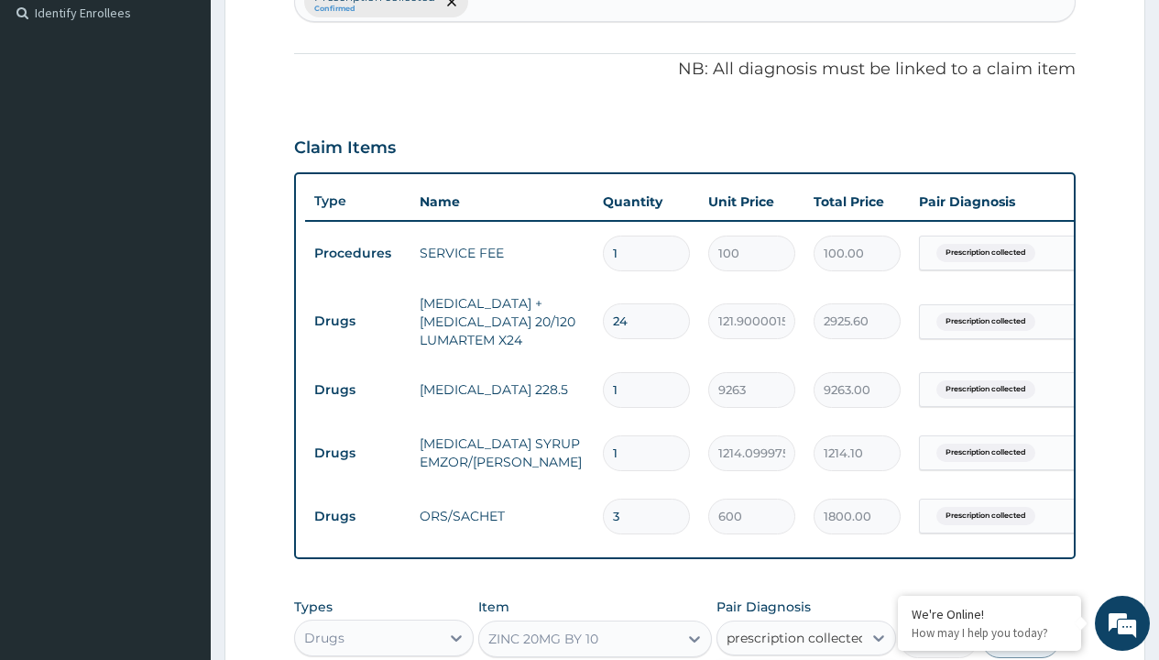
checkbox input "true"
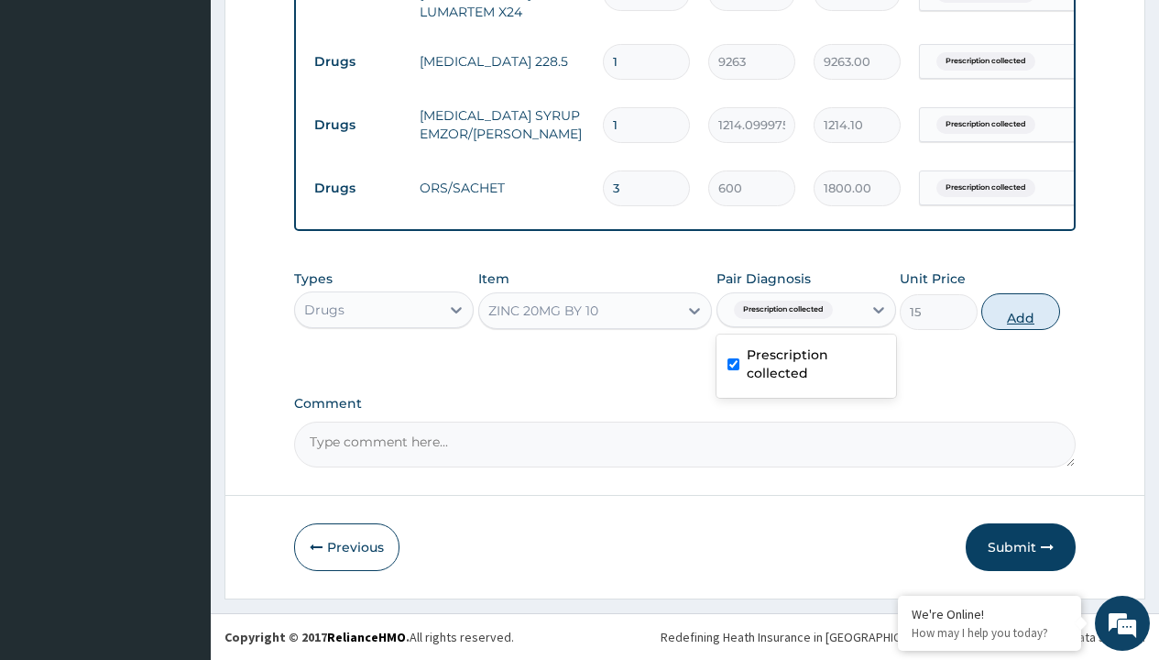
click at [1021, 311] on button "Add" at bounding box center [1021, 311] width 78 height 37
type input "0"
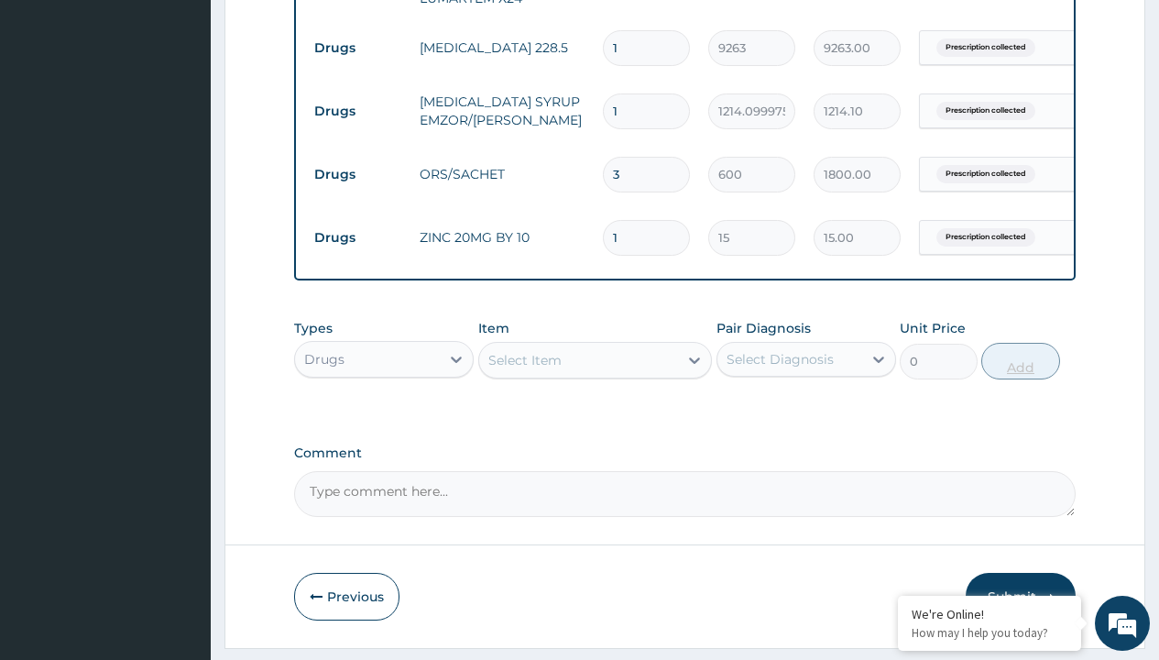
type input "10"
type input "150.00"
type input "10"
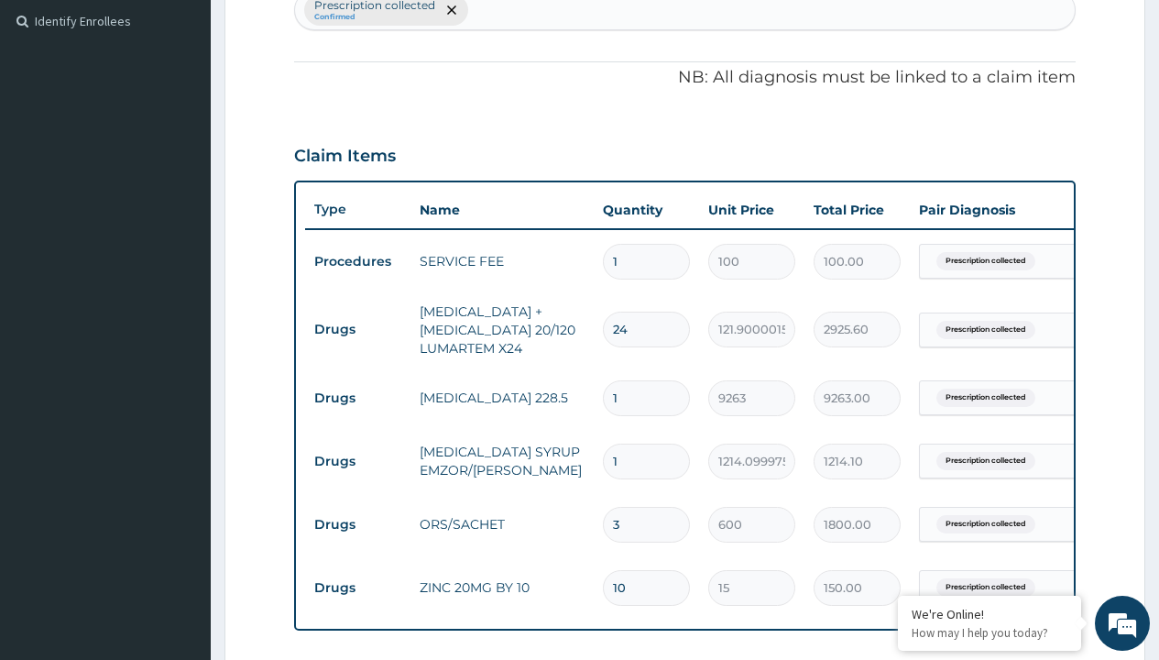
type input "drugs"
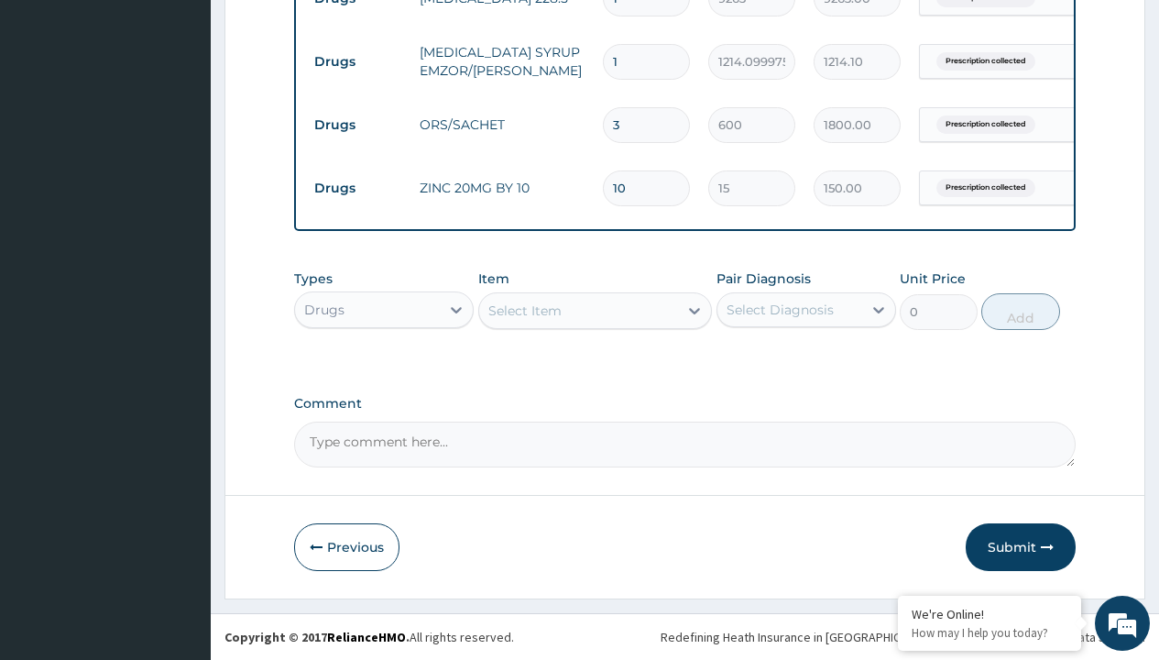
click at [524, 310] on div "Select Item" at bounding box center [525, 311] width 73 height 18
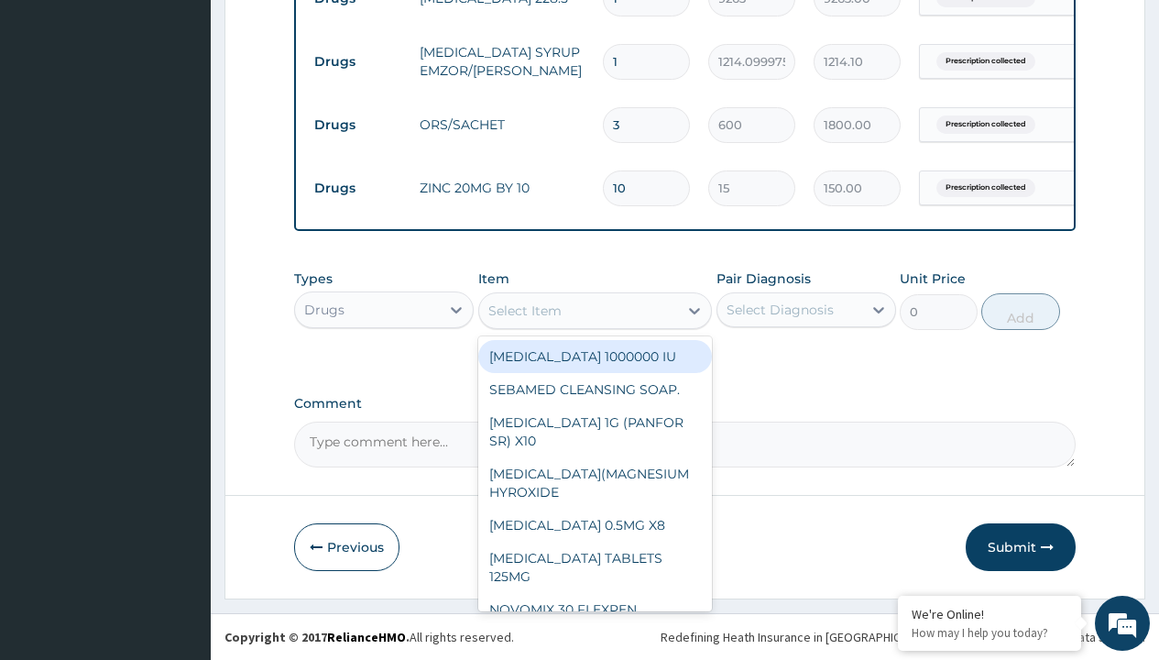
type input "[MEDICAL_DATA] syrup"
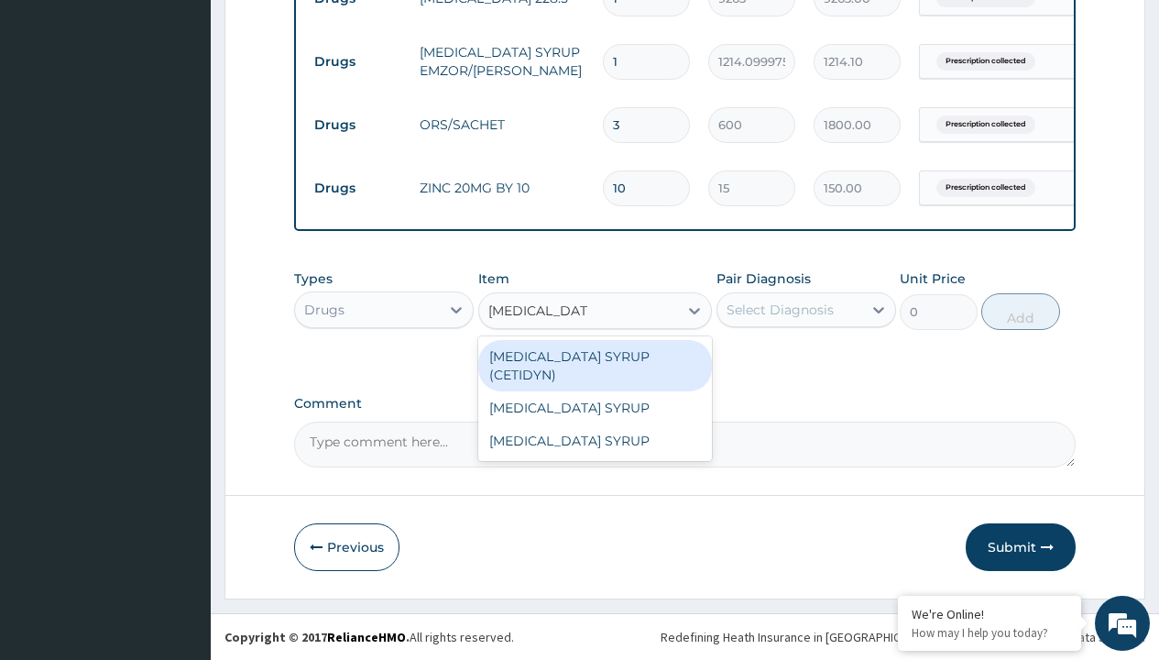
click at [595, 356] on div "[MEDICAL_DATA] SYRUP (CETIDYN)" at bounding box center [595, 365] width 235 height 51
type input "2200"
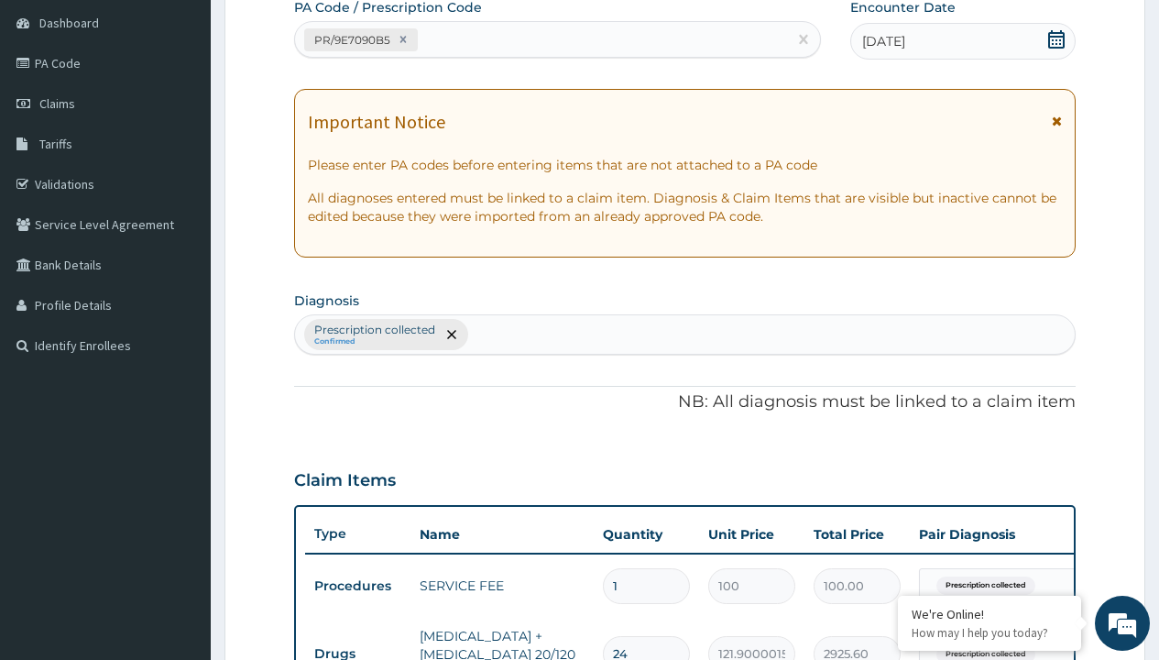
type input "prescription collected"
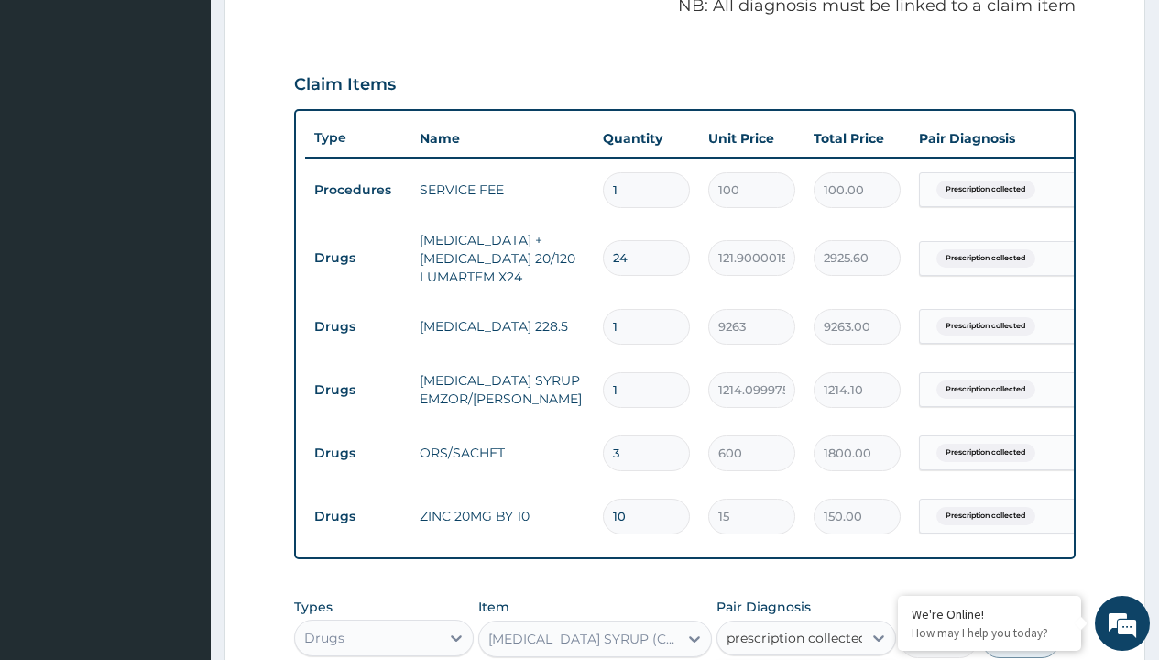
checkbox input "true"
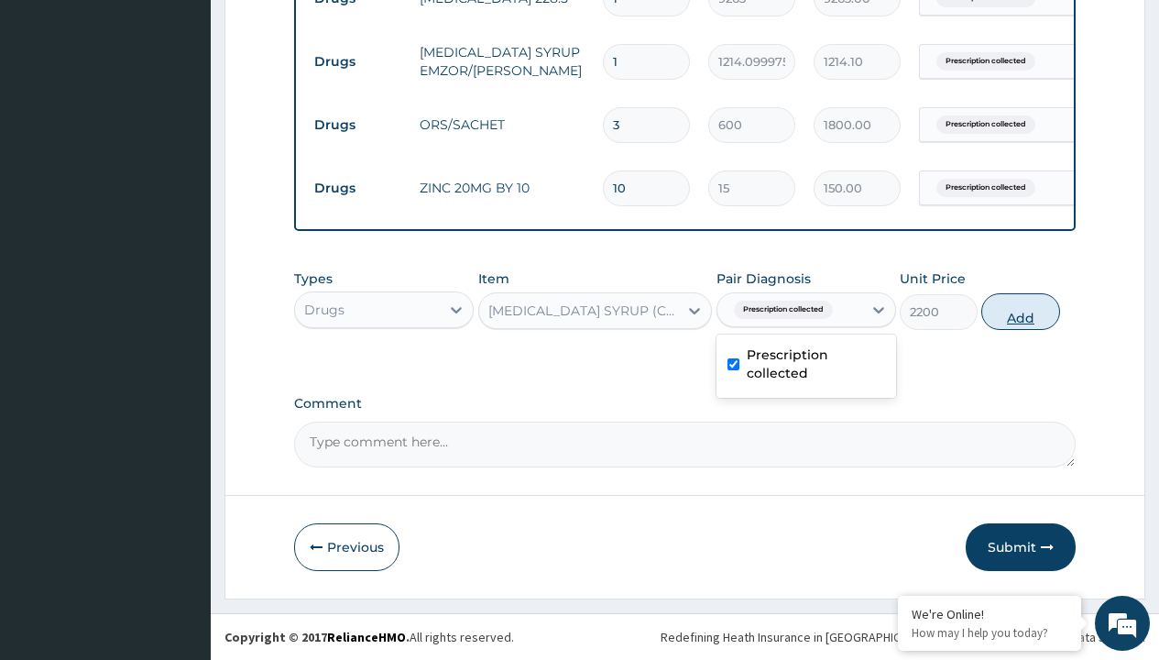
click at [1021, 311] on button "Add" at bounding box center [1021, 311] width 78 height 37
type input "0"
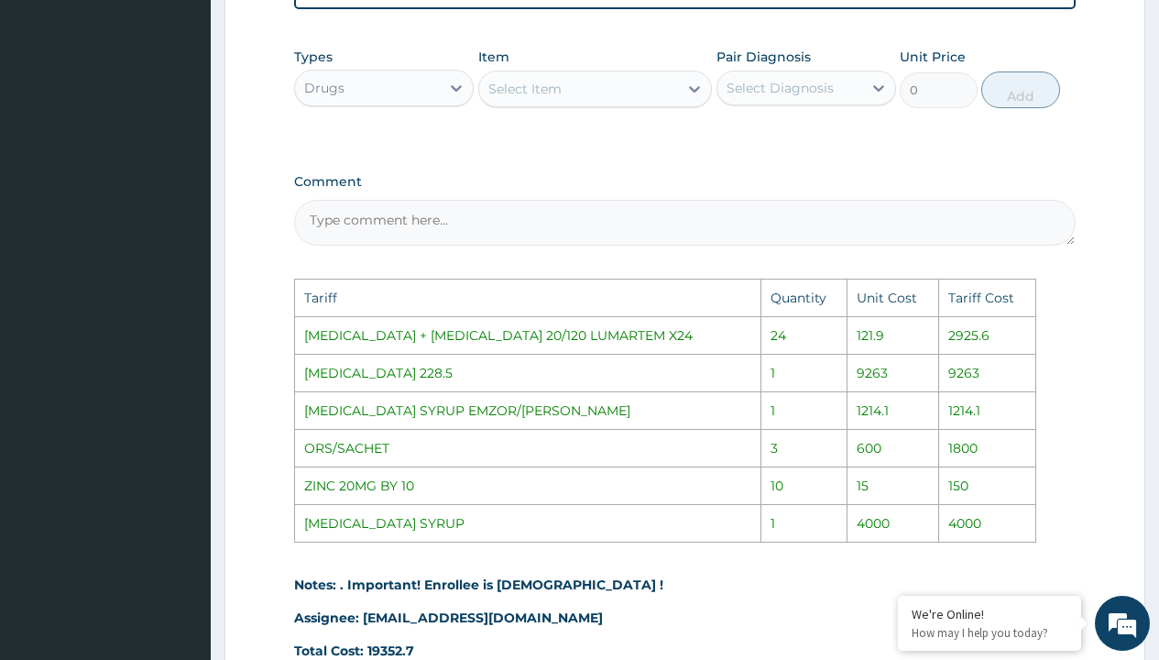
scroll to position [1099, 0]
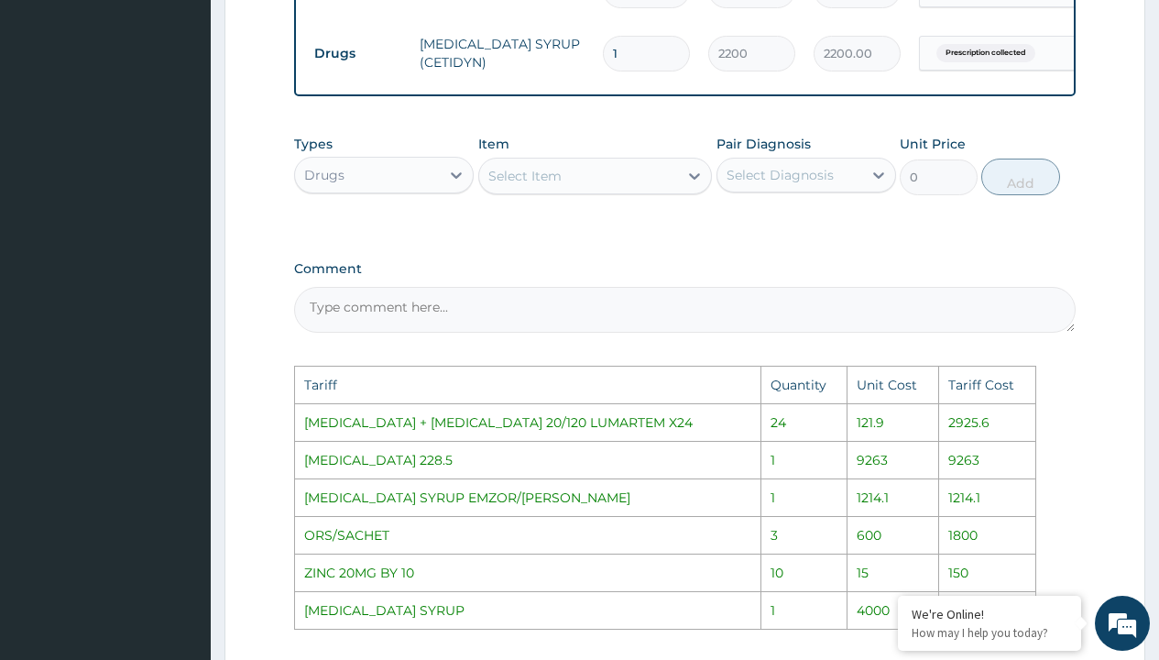
click at [564, 191] on div "Select Item" at bounding box center [579, 175] width 200 height 29
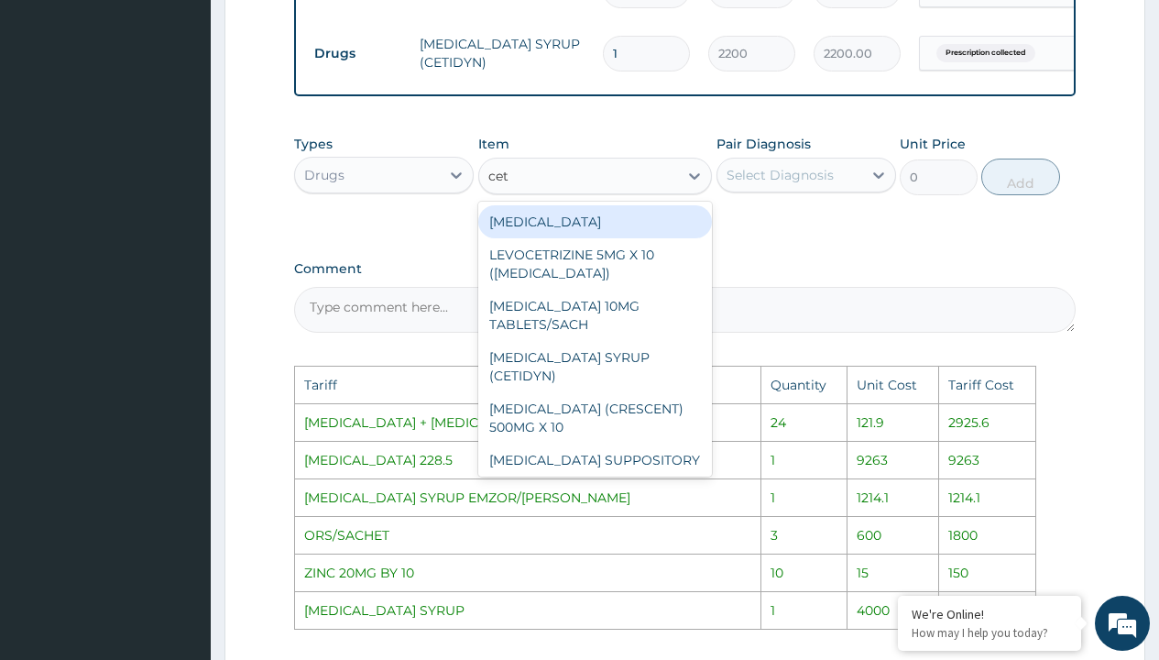
type input "ceti"
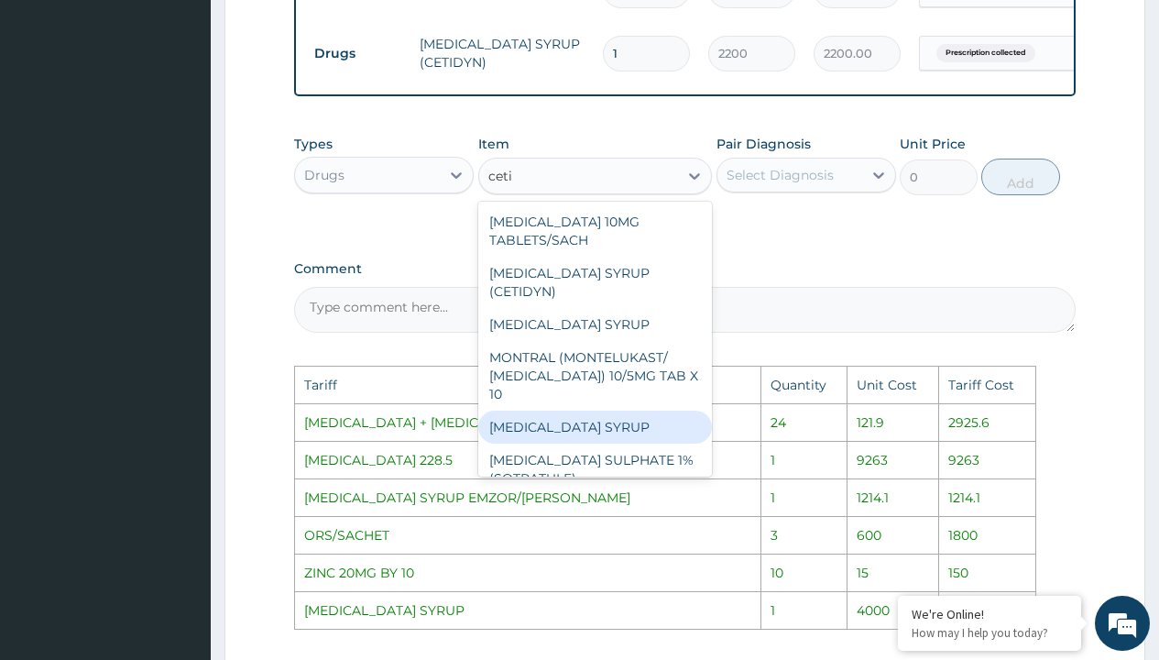
click at [601, 421] on div "[MEDICAL_DATA] SYRUP" at bounding box center [595, 427] width 235 height 33
type input "4000"
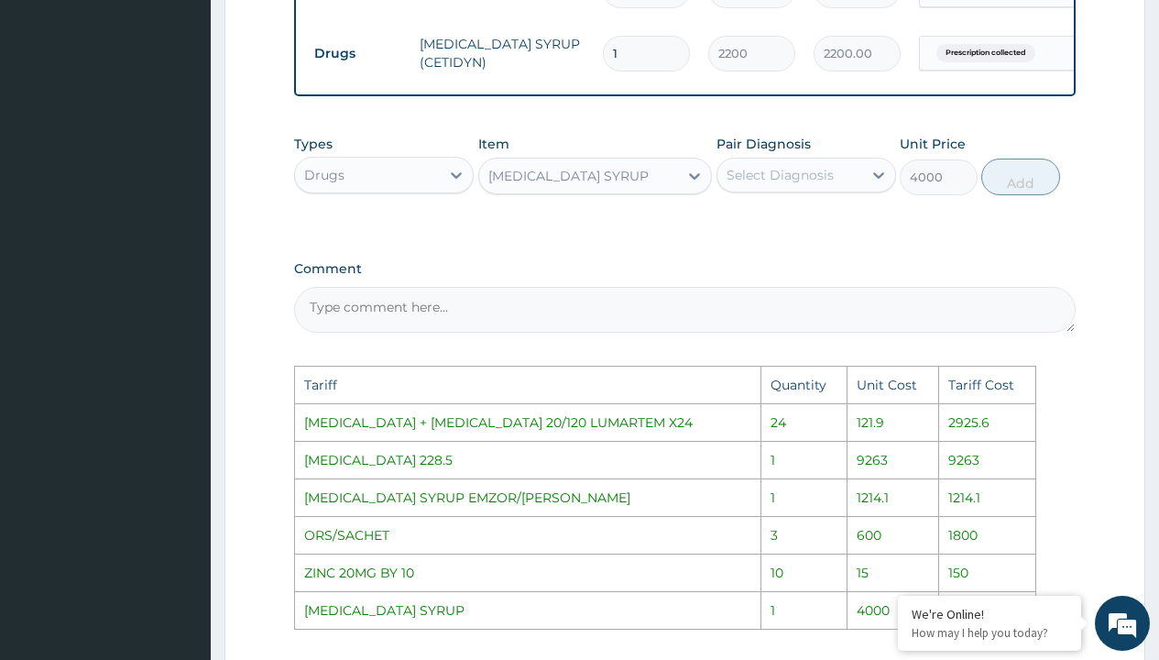
click at [812, 184] on div "Select Diagnosis" at bounding box center [780, 175] width 107 height 18
click at [831, 219] on div "Prescription collected" at bounding box center [807, 231] width 180 height 56
checkbox input "true"
click at [1005, 192] on button "Add" at bounding box center [1021, 177] width 78 height 37
type input "0"
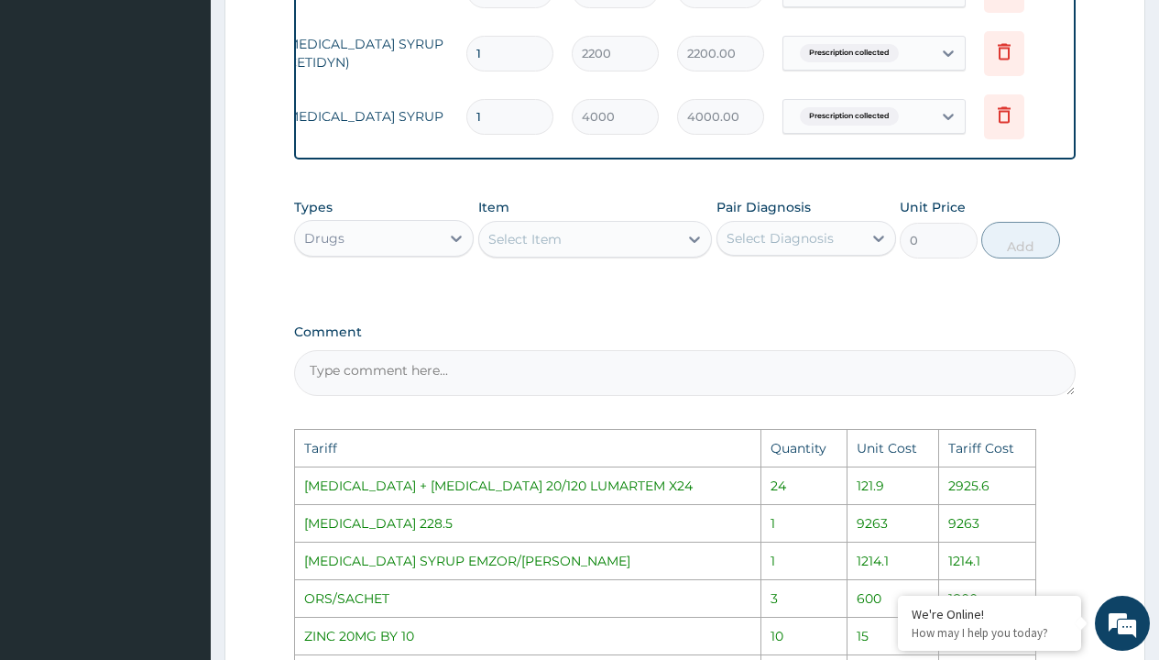
scroll to position [0, 138]
click at [1004, 70] on icon at bounding box center [1003, 53] width 40 height 45
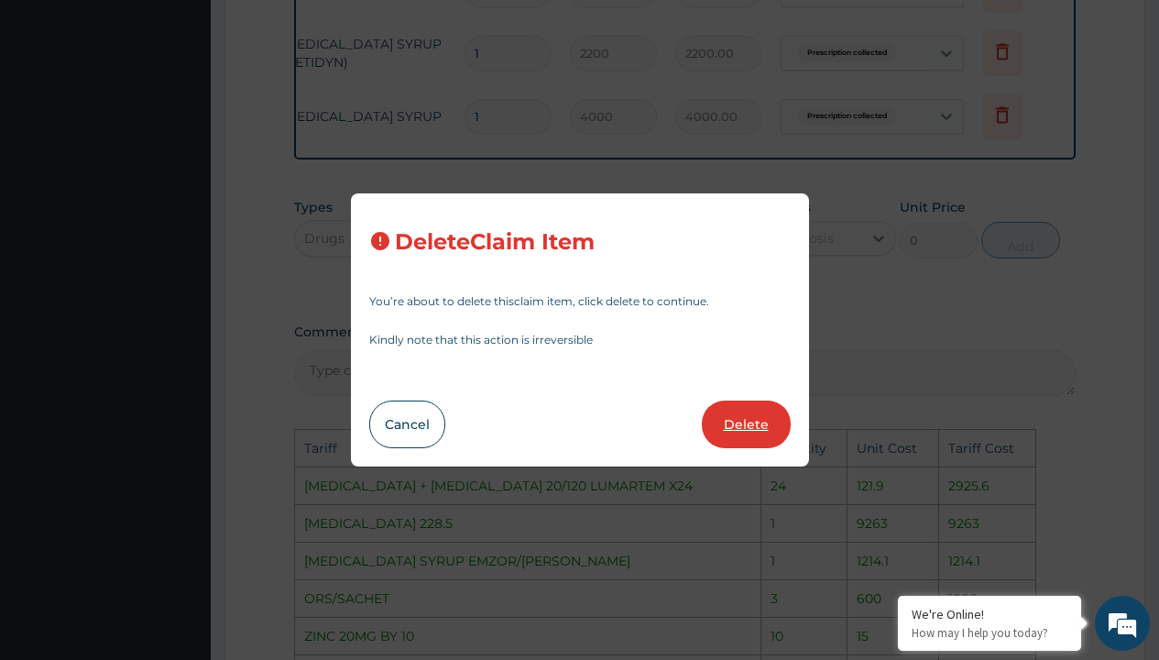
click at [763, 420] on button "Delete" at bounding box center [746, 425] width 89 height 48
type input "4000"
type input "4000.00"
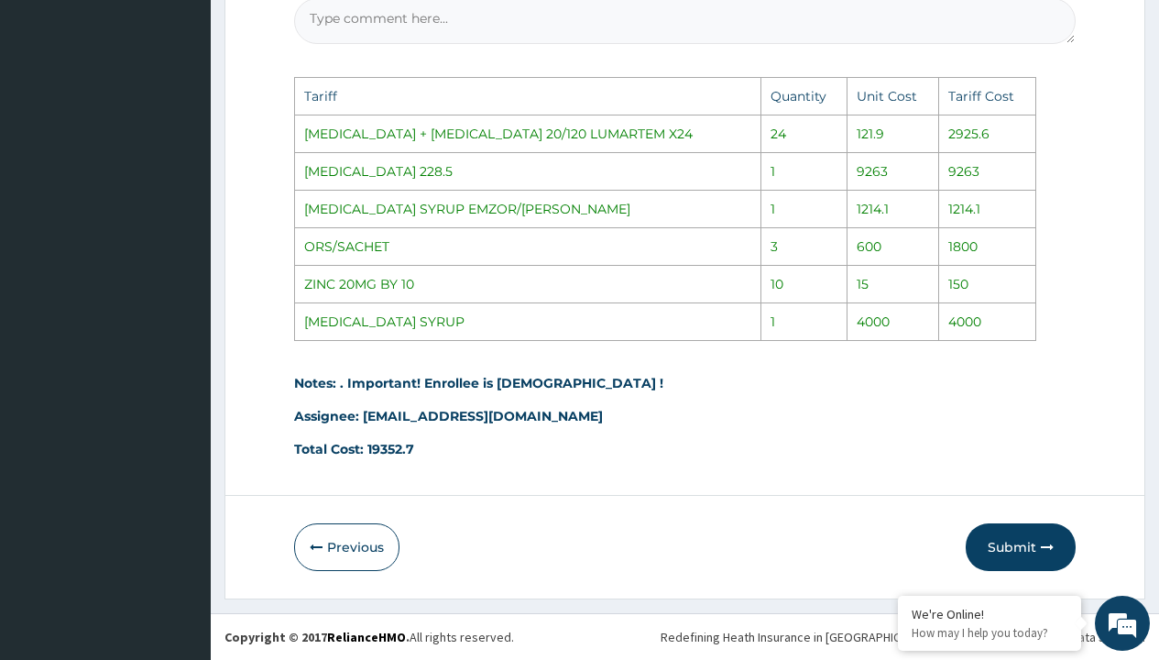
scroll to position [1401, 0]
click at [1006, 550] on button "Submit" at bounding box center [1021, 547] width 110 height 48
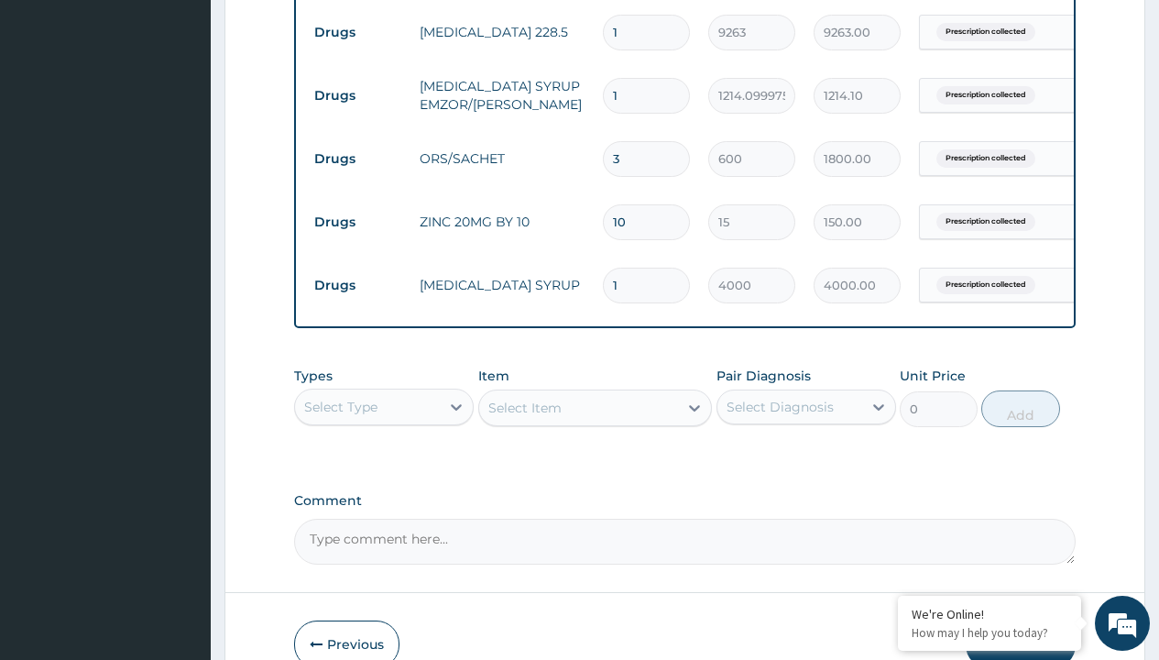
scroll to position [978, 0]
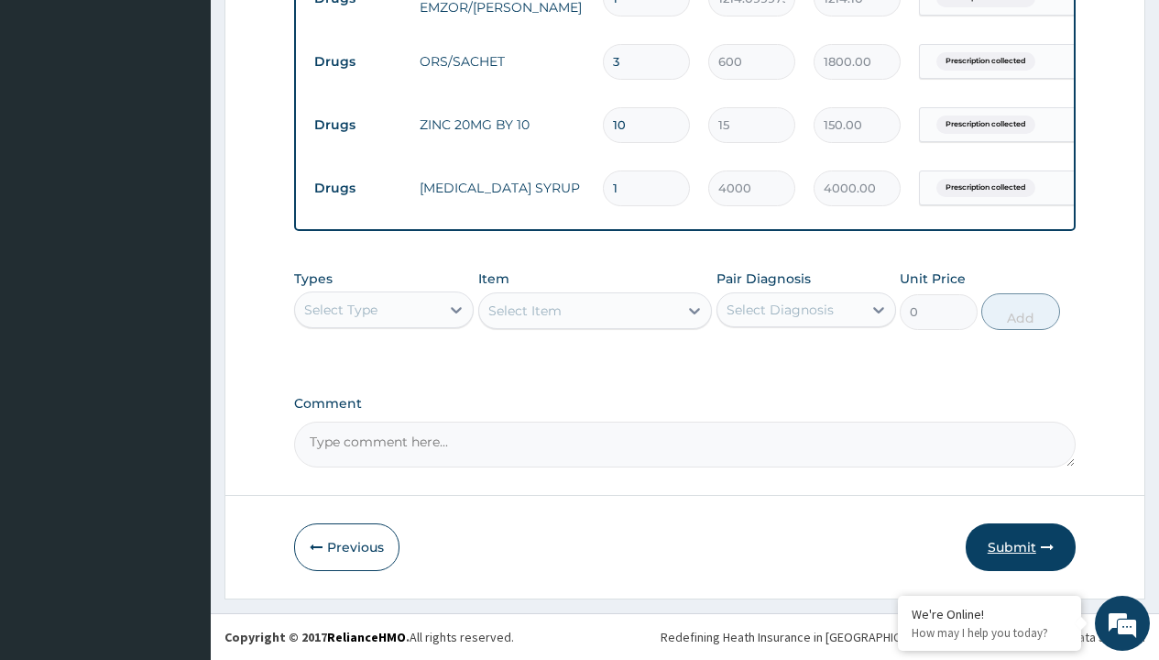
click at [998, 540] on button "Submit" at bounding box center [1021, 547] width 110 height 48
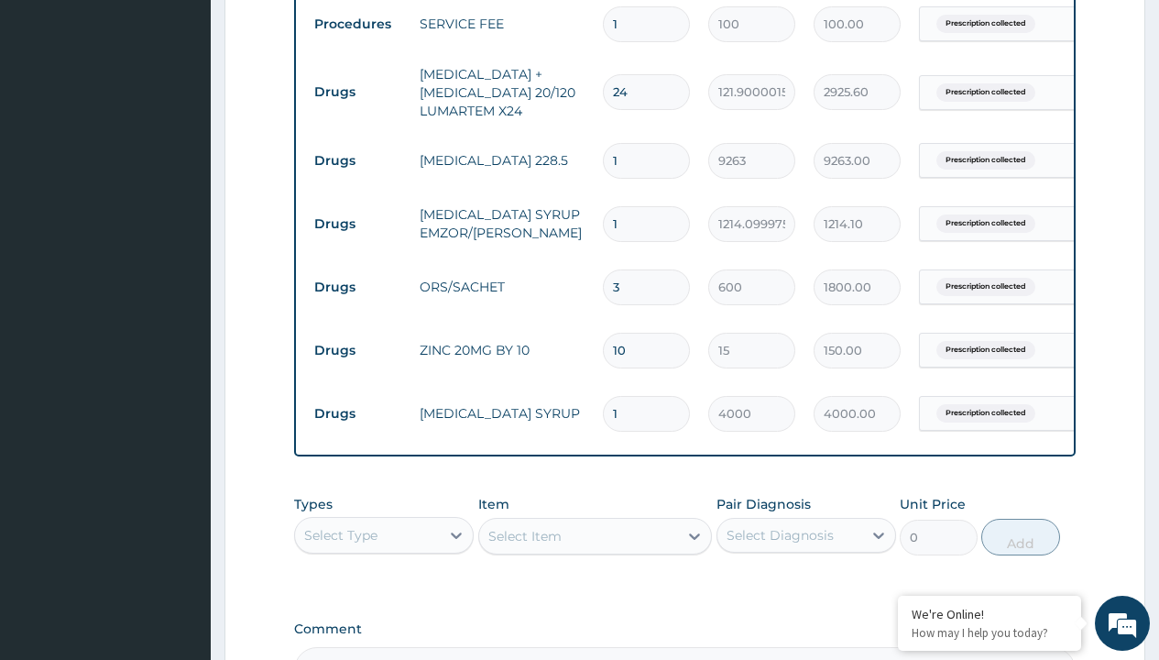
scroll to position [737, 0]
